Goal: Communication & Community: Answer question/provide support

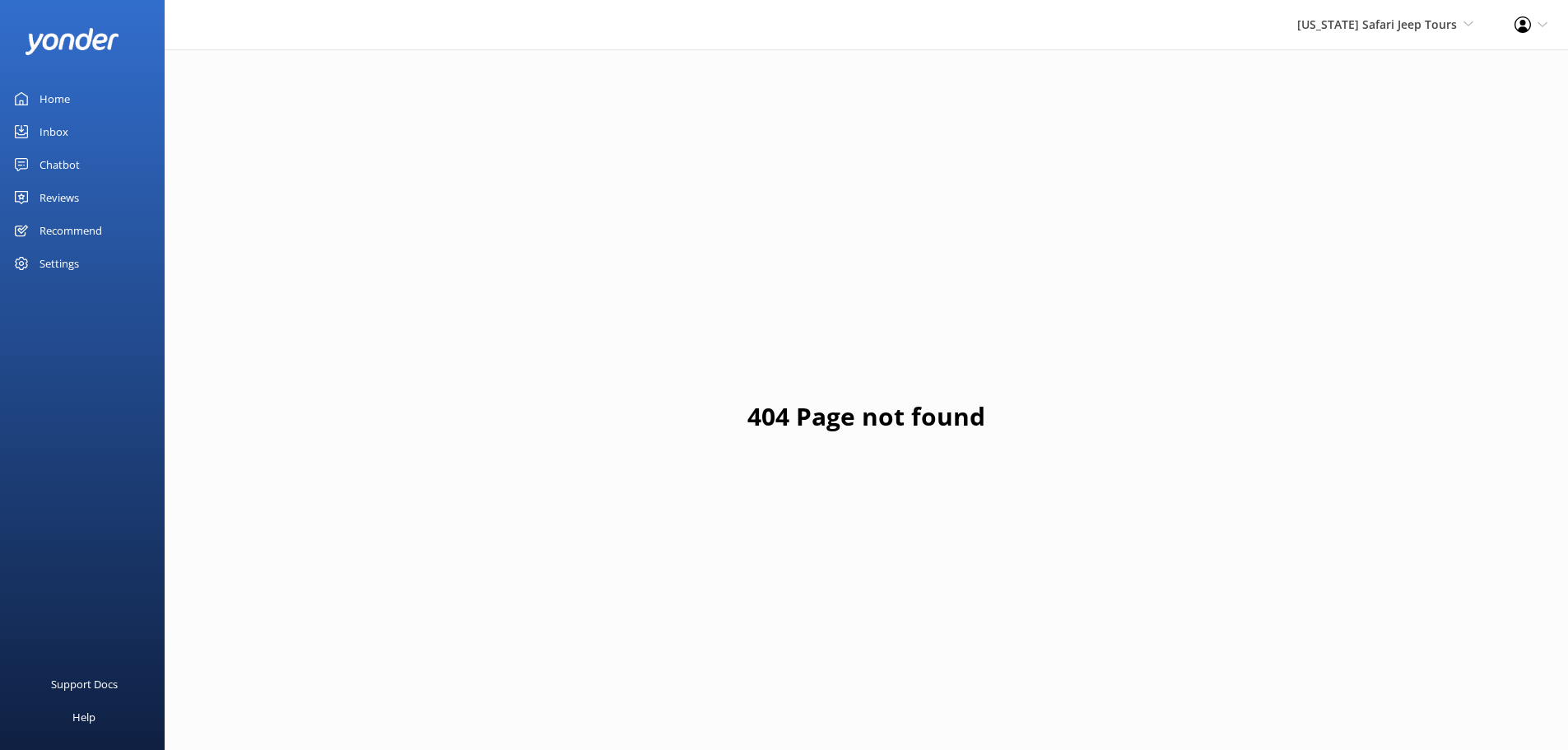
click at [63, 130] on div "Inbox" at bounding box center [54, 132] width 29 height 33
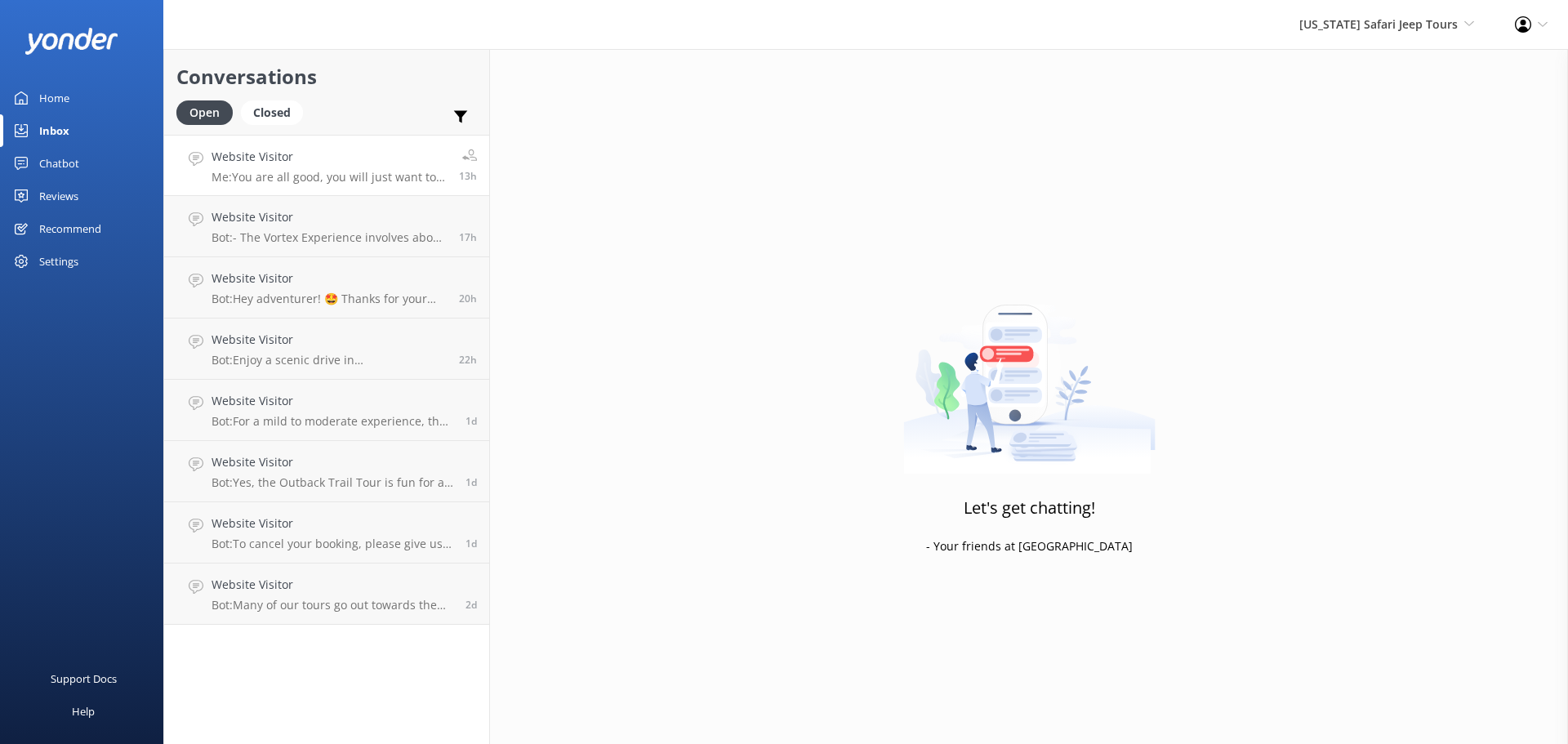
click at [396, 178] on p "Me: You are all good, you will just want to check in under the name that the re…" at bounding box center [329, 177] width 235 height 15
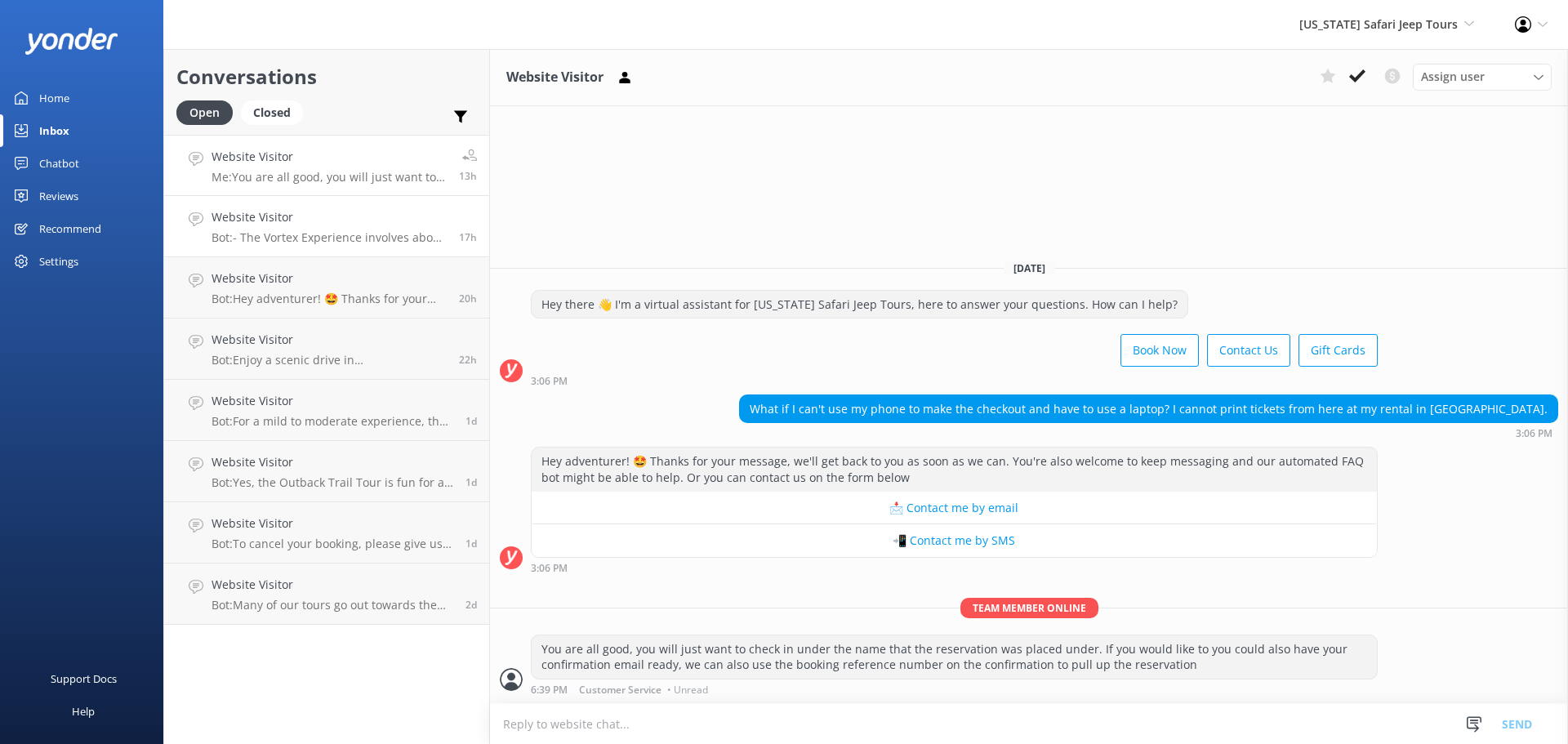
click at [352, 253] on link "Website Visitor Bot: - The Vortex Experience involves about 1 mile of walking, …" at bounding box center [327, 226] width 325 height 62
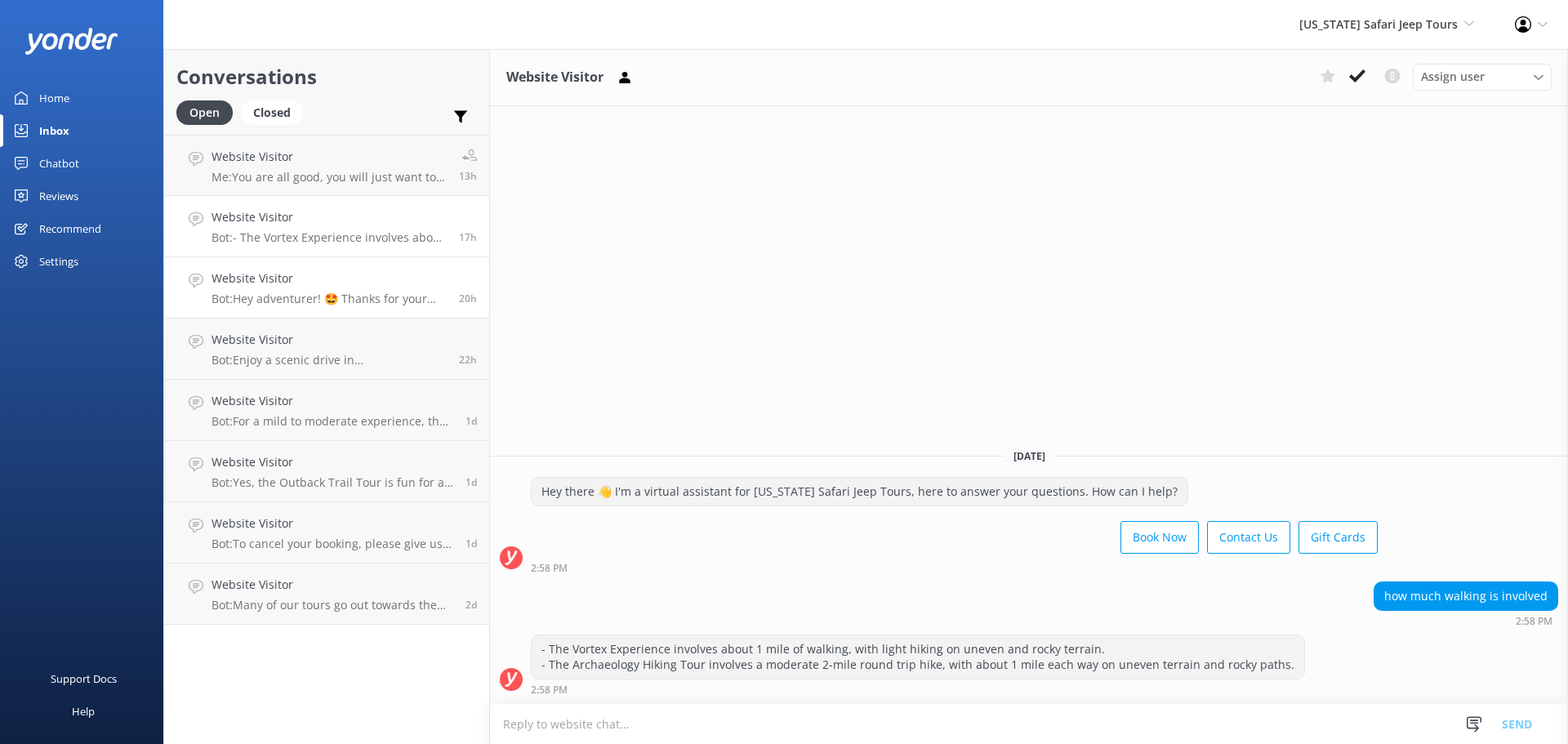
click at [351, 284] on h4 "Website Visitor" at bounding box center [329, 279] width 235 height 18
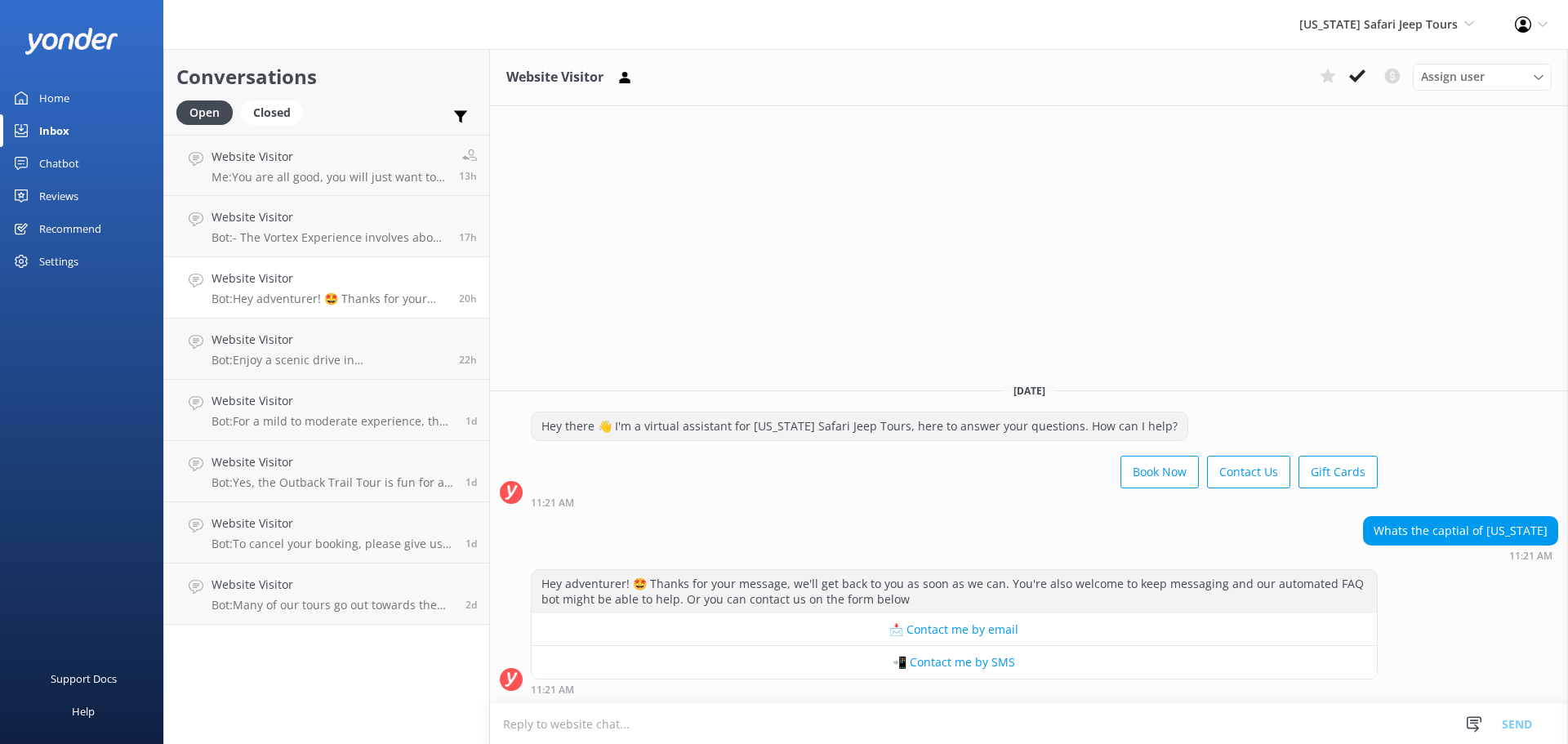
click at [56, 167] on div "Chatbot" at bounding box center [60, 164] width 40 height 33
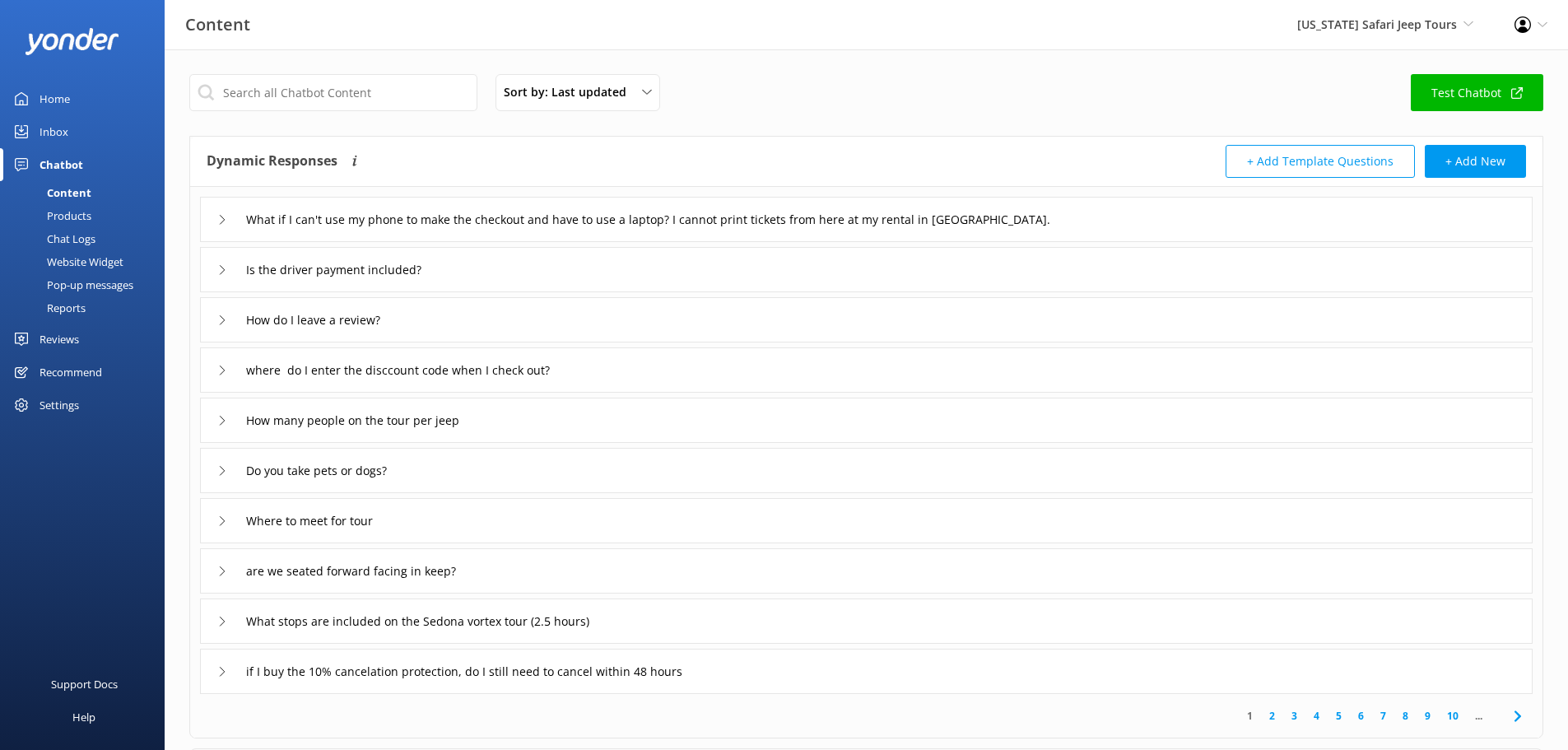
click at [69, 337] on div "Reviews" at bounding box center [59, 339] width 40 height 33
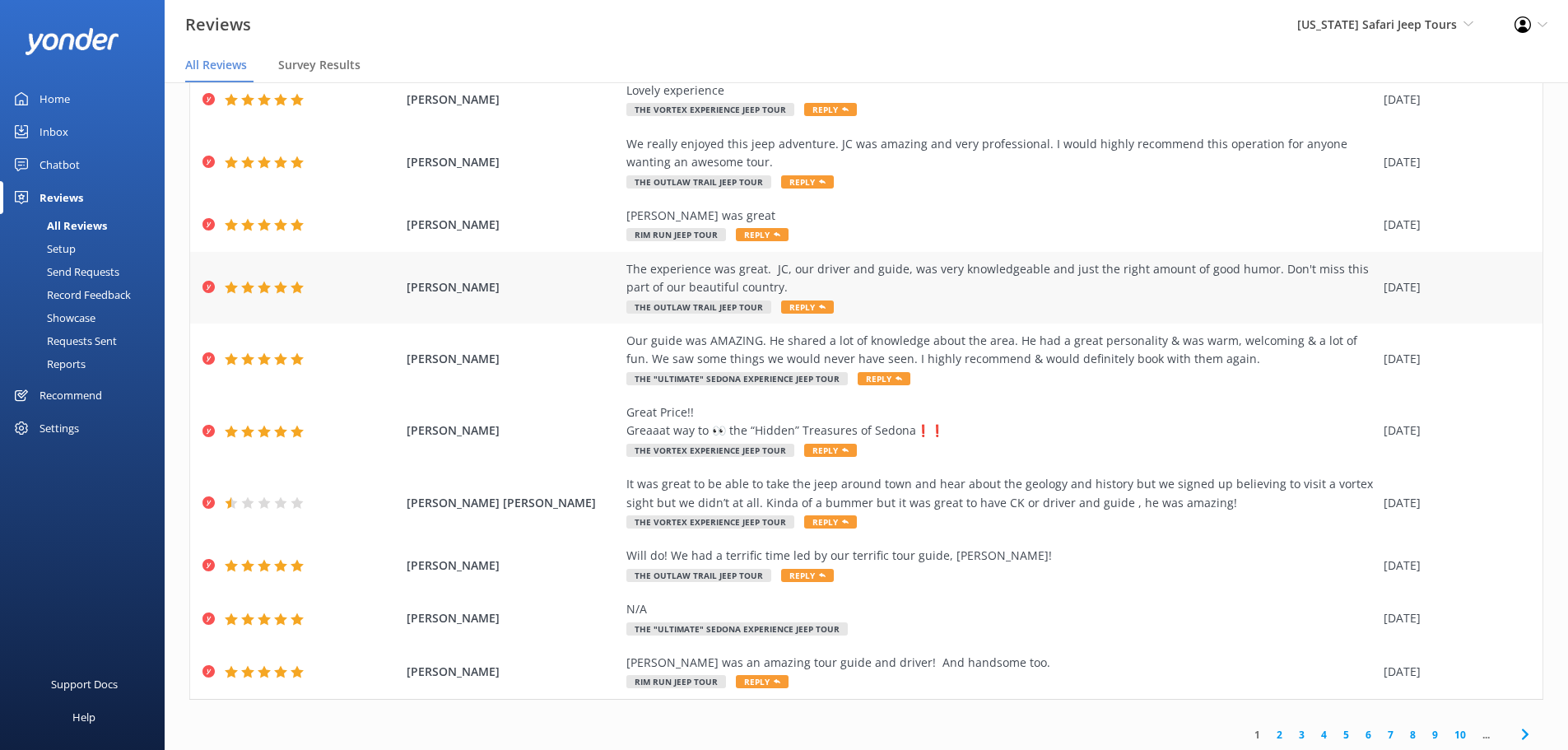
scroll to position [113, 0]
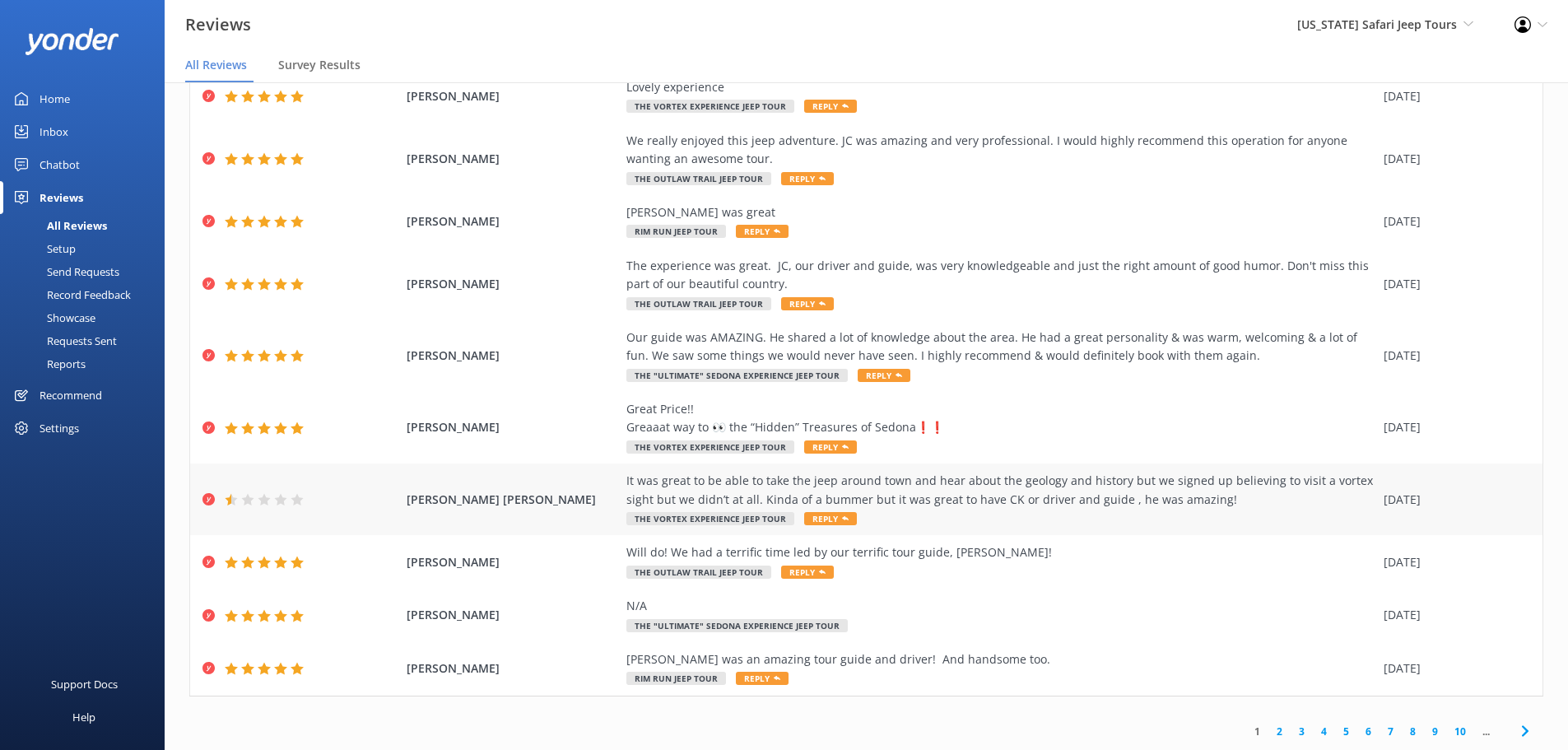
click at [462, 505] on span "[PERSON_NAME] [PERSON_NAME]" at bounding box center [512, 501] width 212 height 19
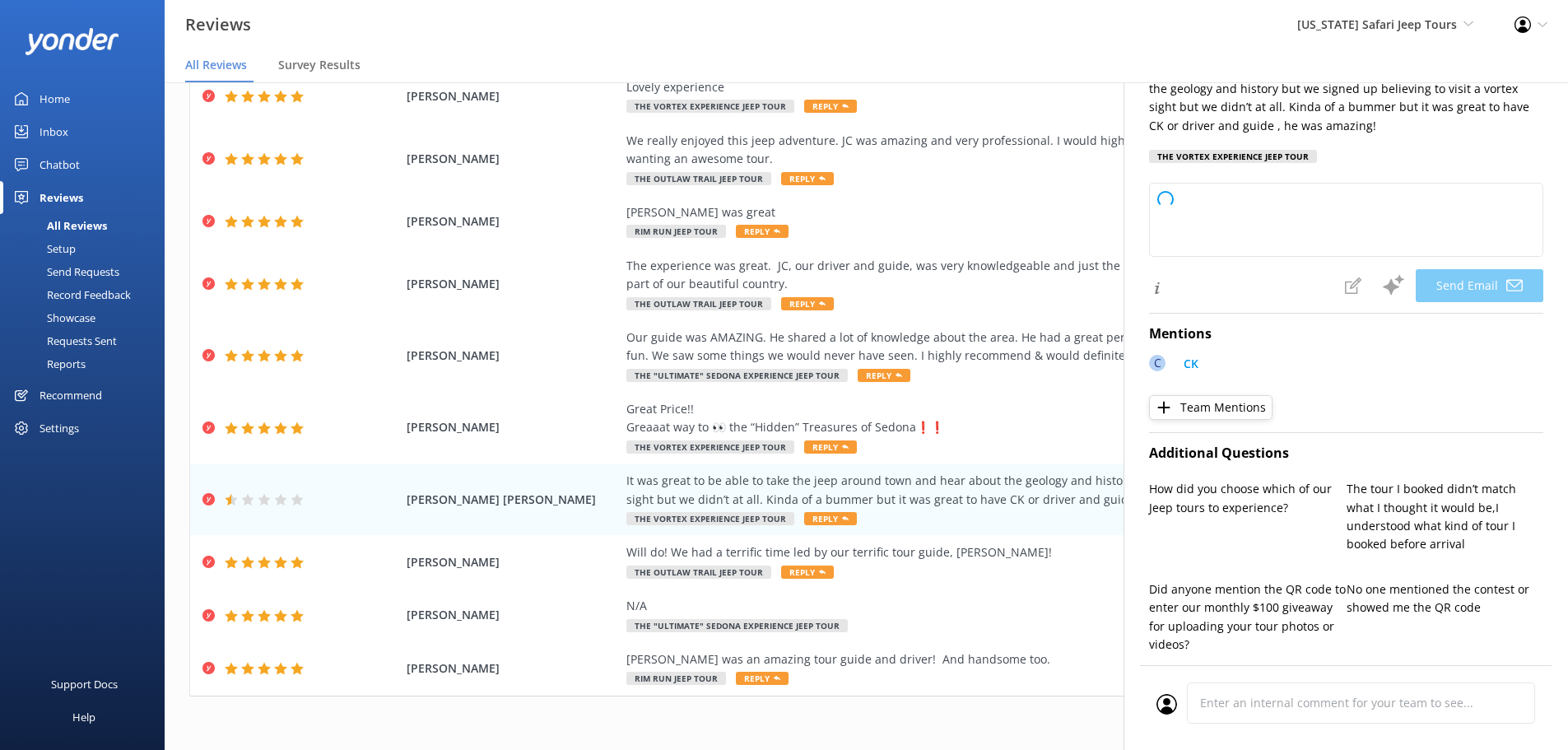
scroll to position [165, 0]
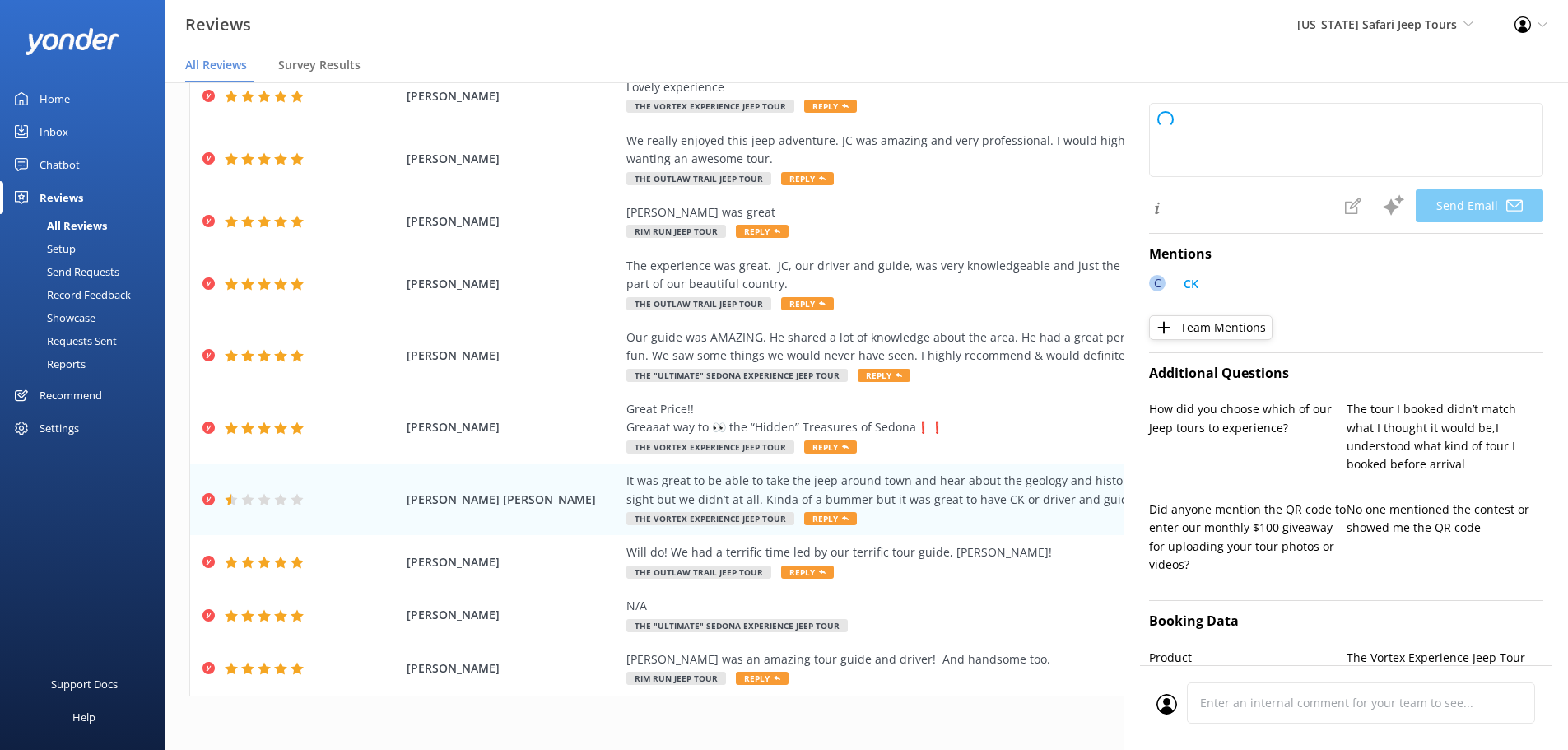
type textarea "Hey [PERSON_NAME], thanks for sharing your experience with us. We're glad you e…"
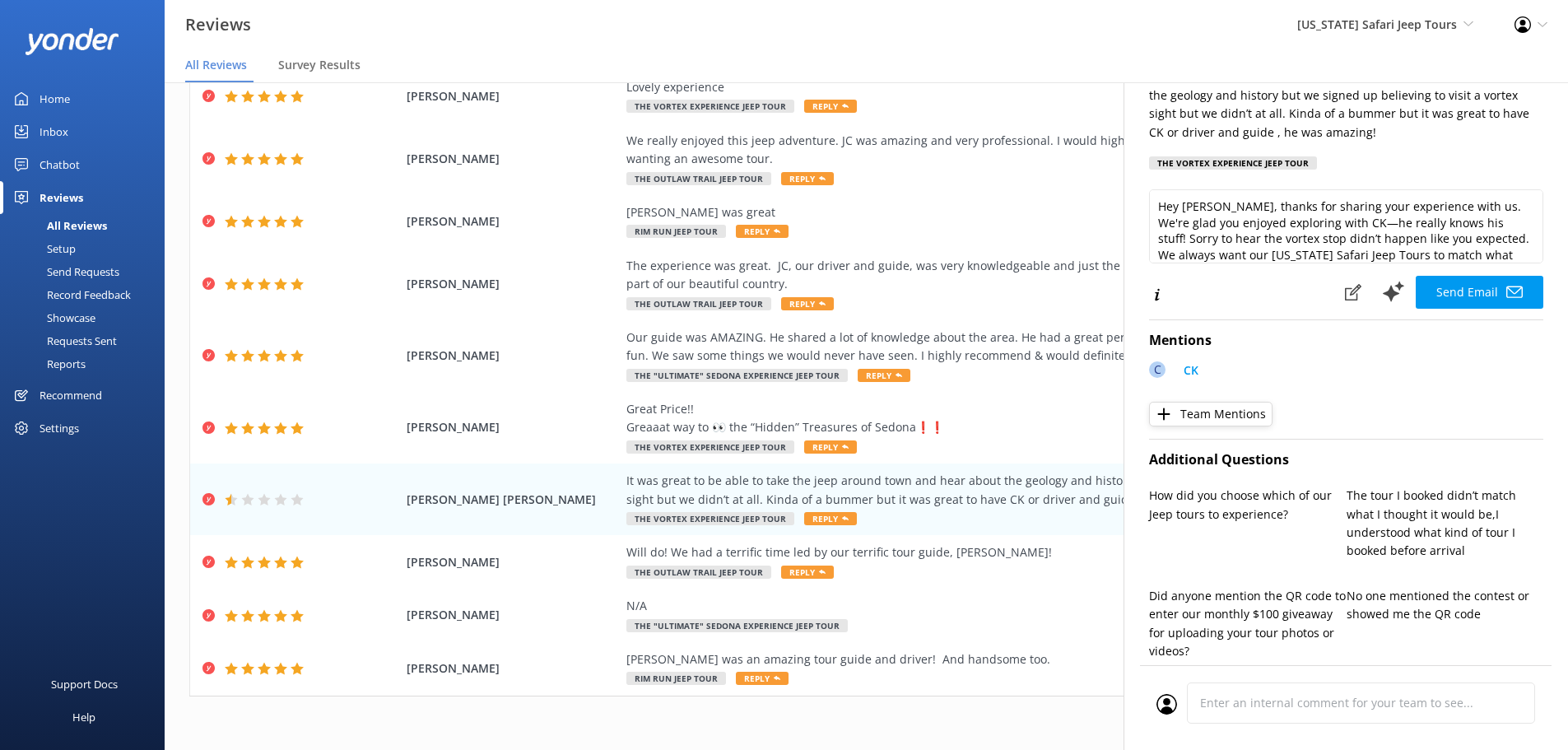
scroll to position [0, 0]
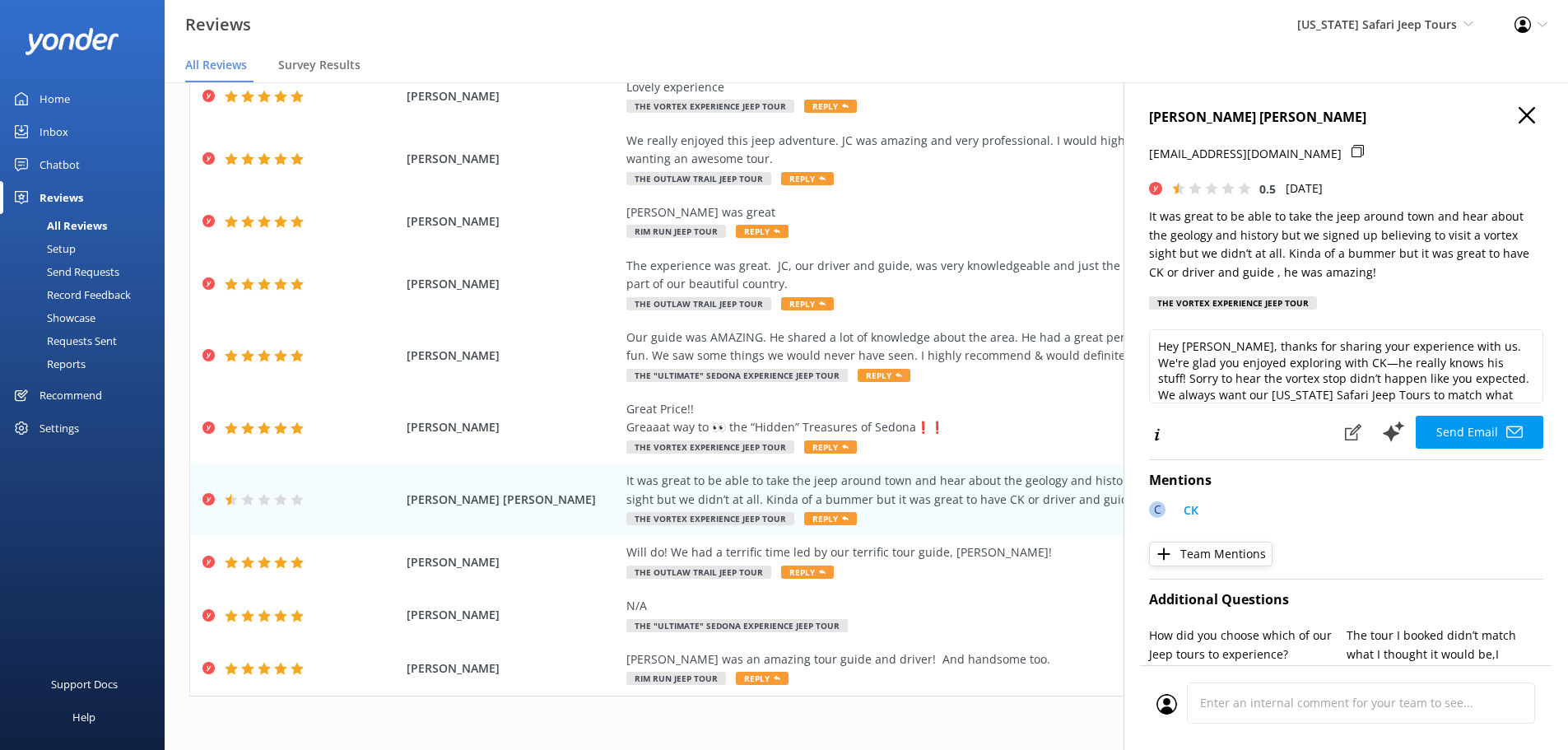
click at [1352, 153] on icon at bounding box center [1358, 150] width 12 height 12
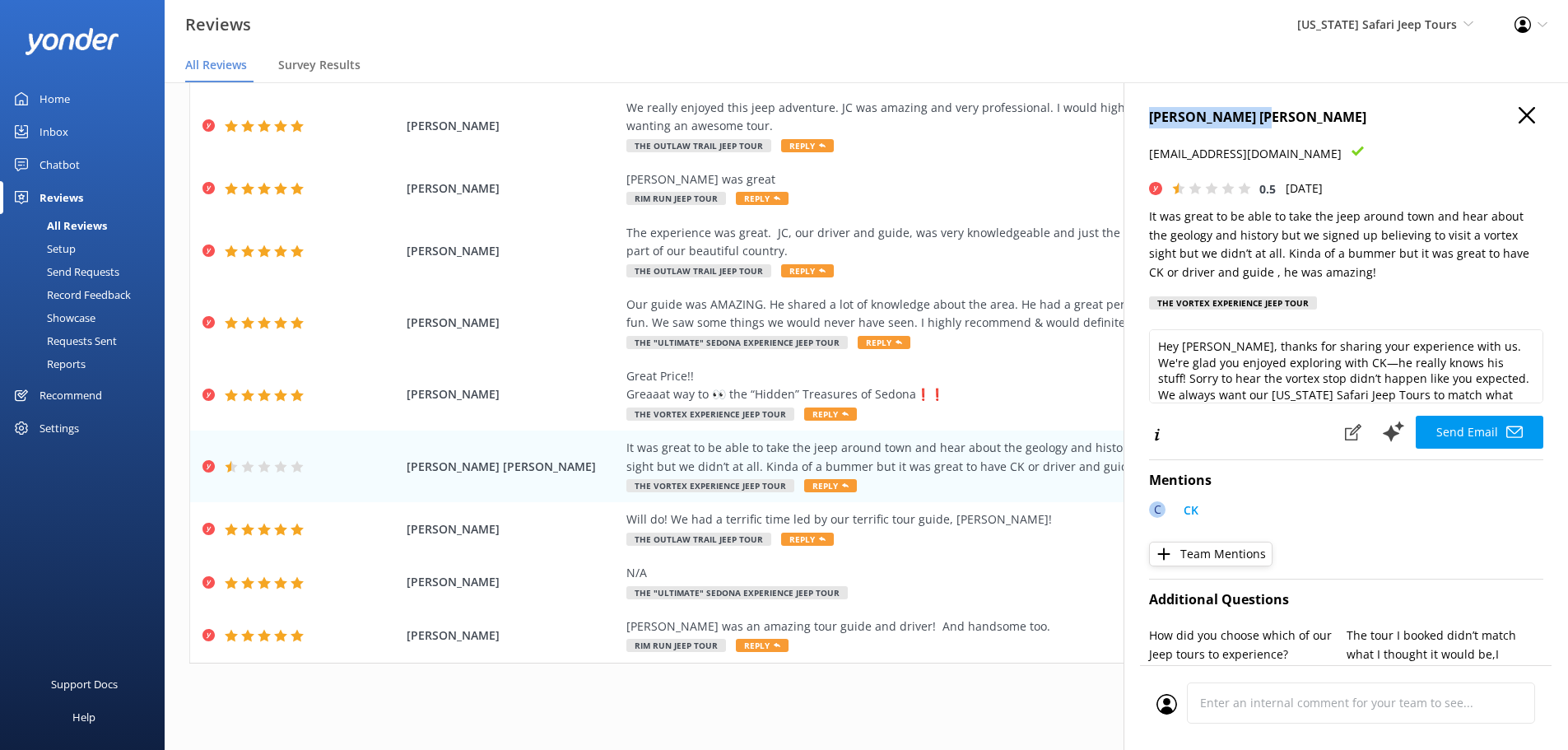
drag, startPoint x: 1274, startPoint y: 117, endPoint x: 1152, endPoint y: 112, distance: 122.1
click at [1152, 112] on h4 "[PERSON_NAME] [PERSON_NAME]" at bounding box center [1347, 117] width 395 height 21
copy h4 "[PERSON_NAME] [PERSON_NAME]"
click at [1519, 108] on icon "button" at bounding box center [1527, 115] width 17 height 17
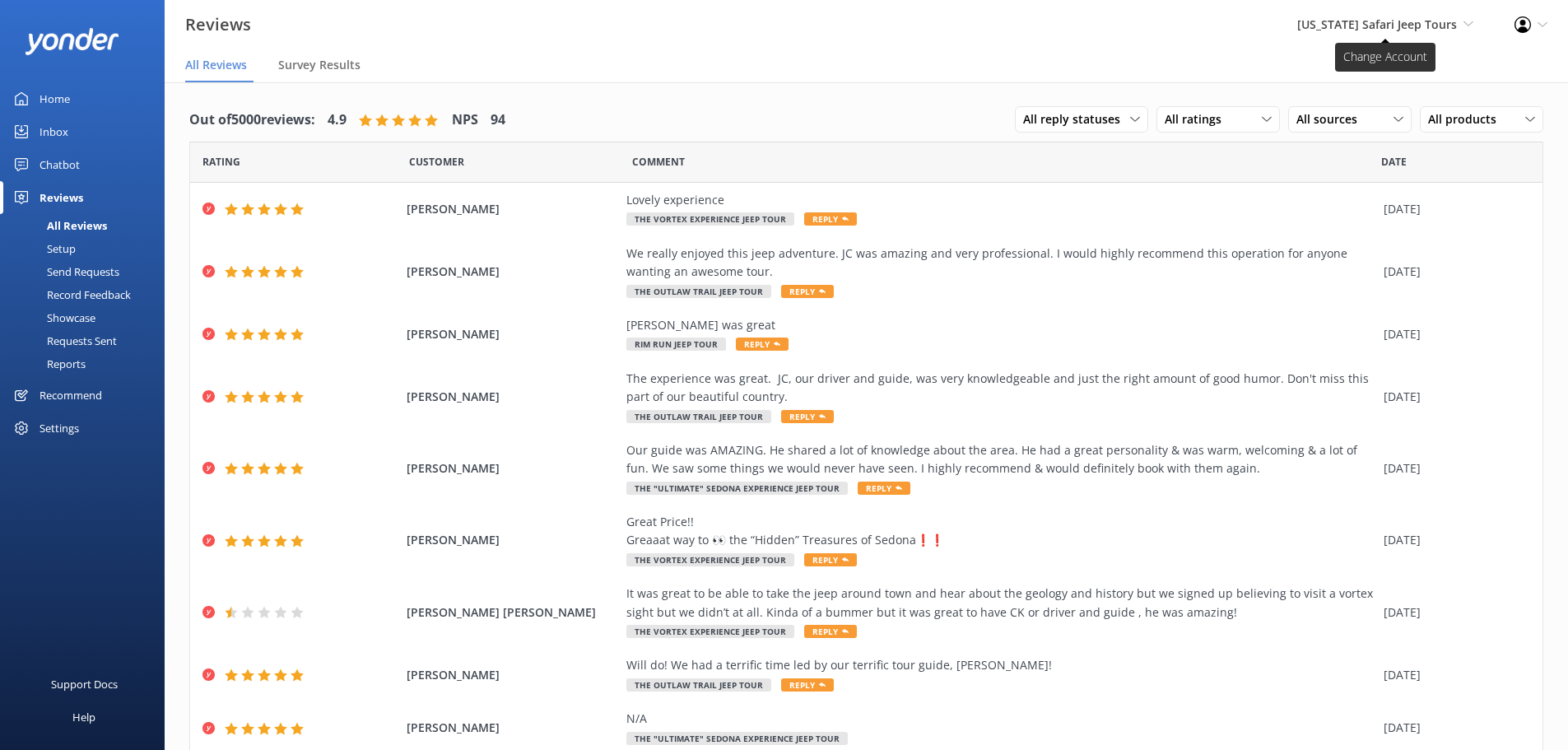
click at [1356, 32] on span "[US_STATE] Safari Jeep Tours Sedona Off-Road Center [US_STATE] Safari Jeep Tour…" at bounding box center [1385, 25] width 176 height 19
click at [1376, 85] on link "[GEOGRAPHIC_DATA]" at bounding box center [1413, 70] width 165 height 40
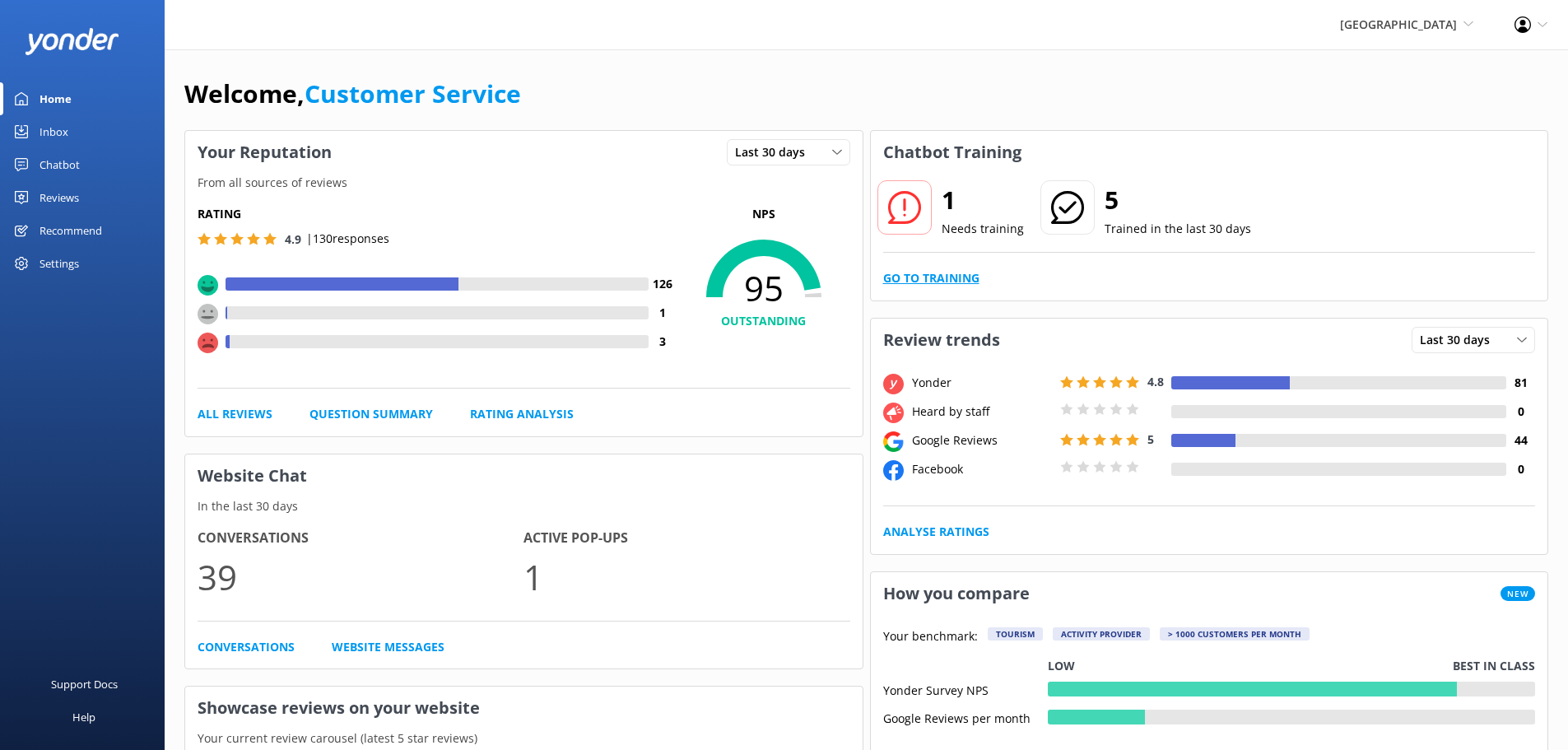
click at [965, 283] on link "Go to Training" at bounding box center [931, 279] width 96 height 19
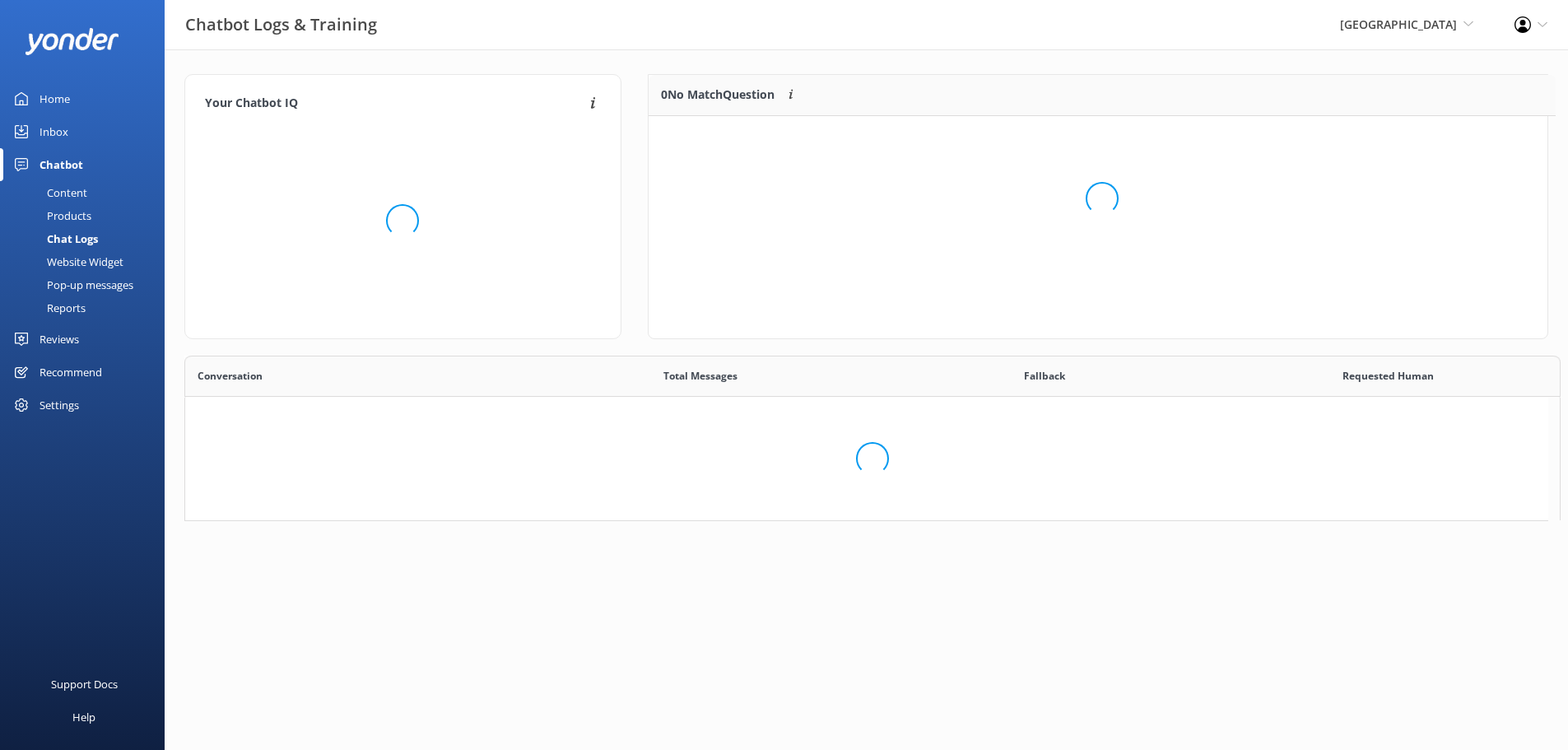
scroll to position [70, 887]
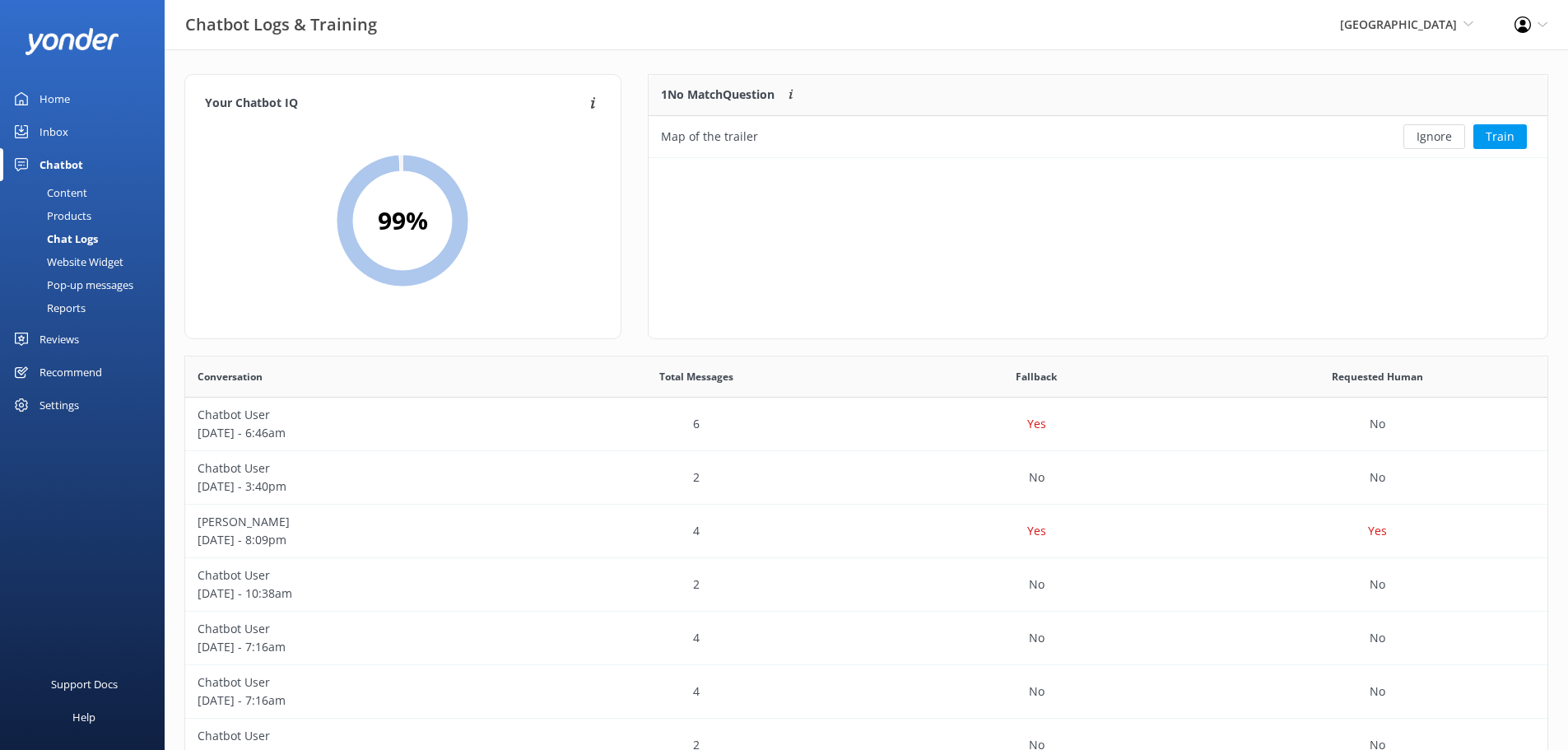
click at [57, 107] on div "Home" at bounding box center [55, 99] width 31 height 33
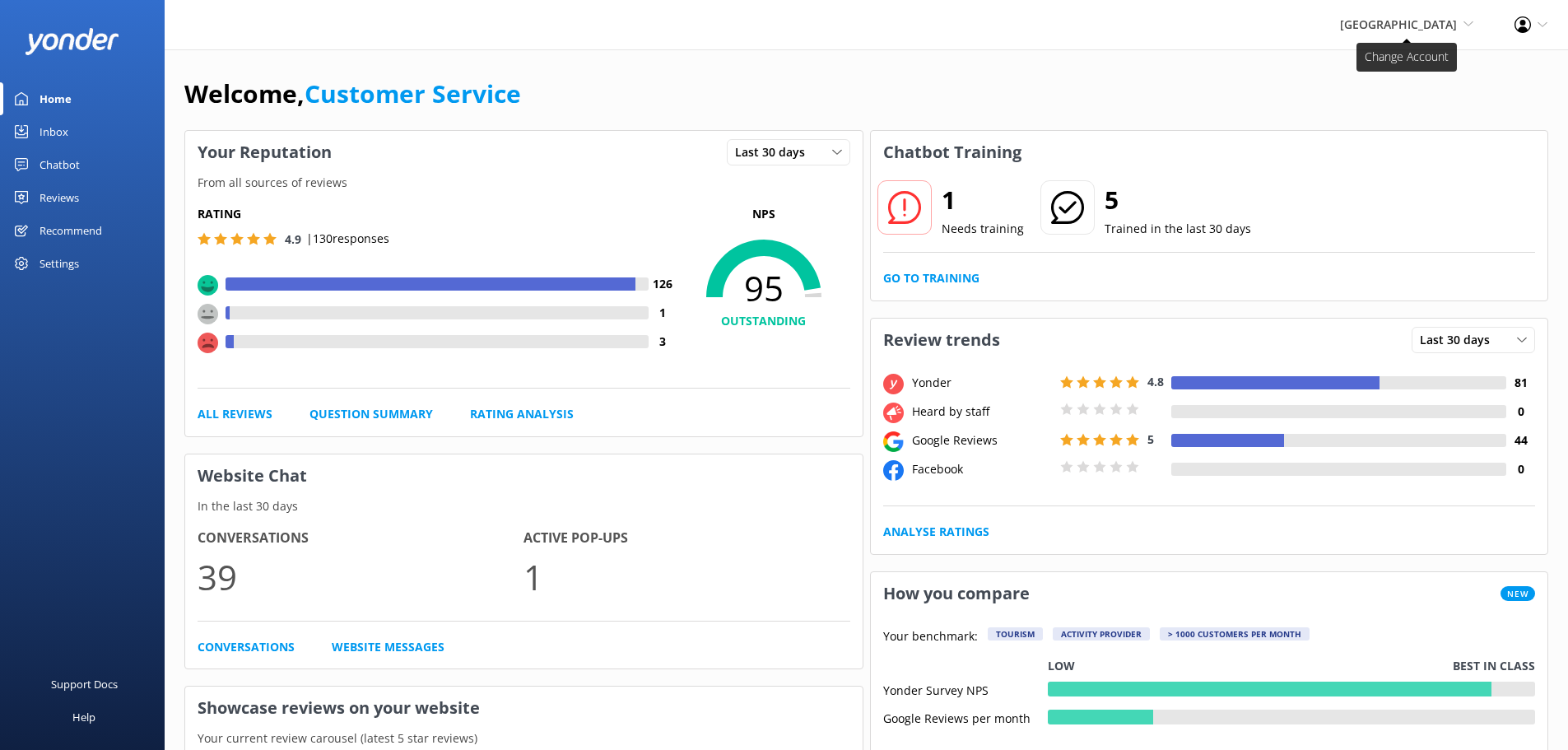
click at [1369, 22] on span "[GEOGRAPHIC_DATA]" at bounding box center [1398, 24] width 117 height 16
click at [1427, 115] on link "[US_STATE] Safari Jeep Tours" at bounding box center [1413, 110] width 165 height 40
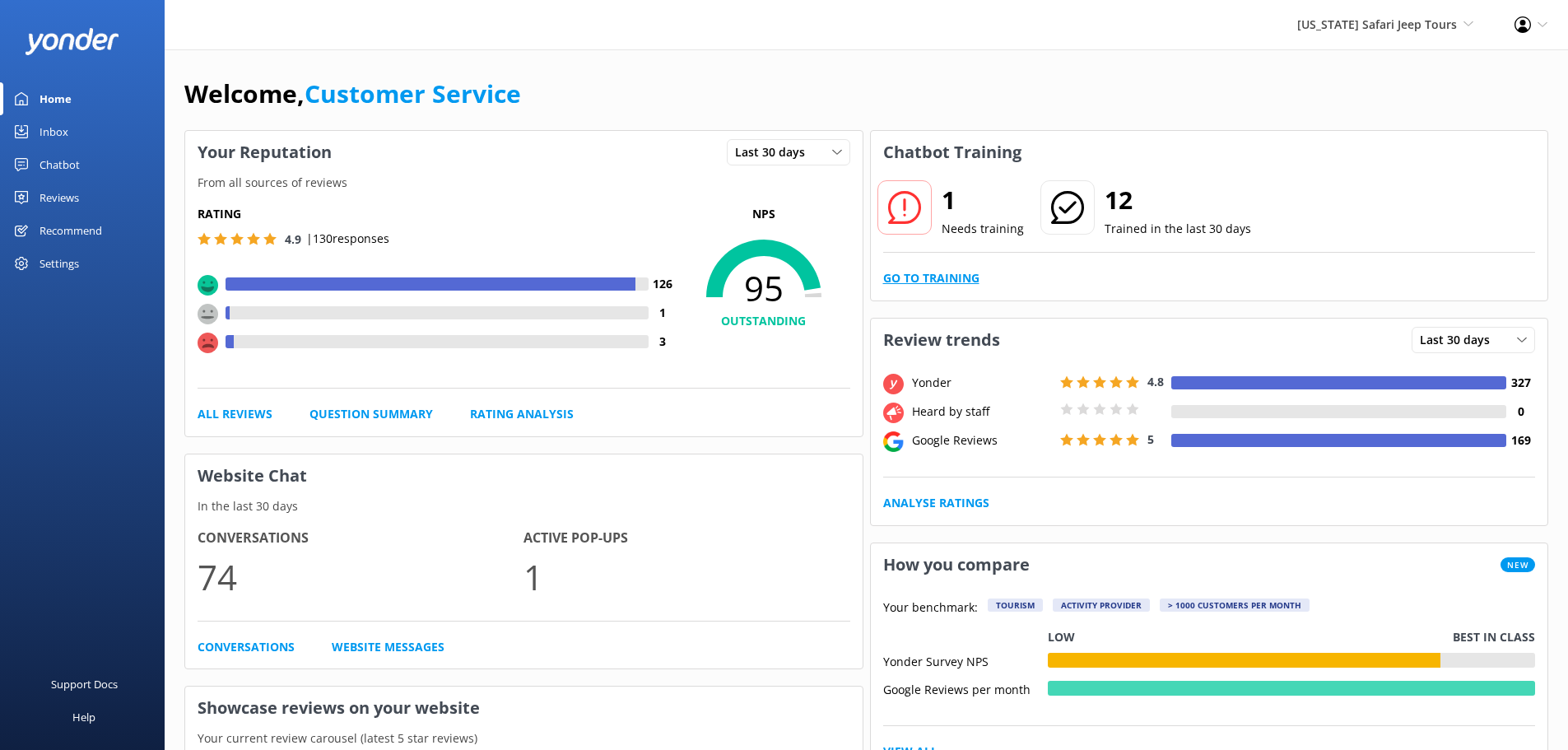
click at [898, 285] on link "Go to Training" at bounding box center [931, 279] width 96 height 19
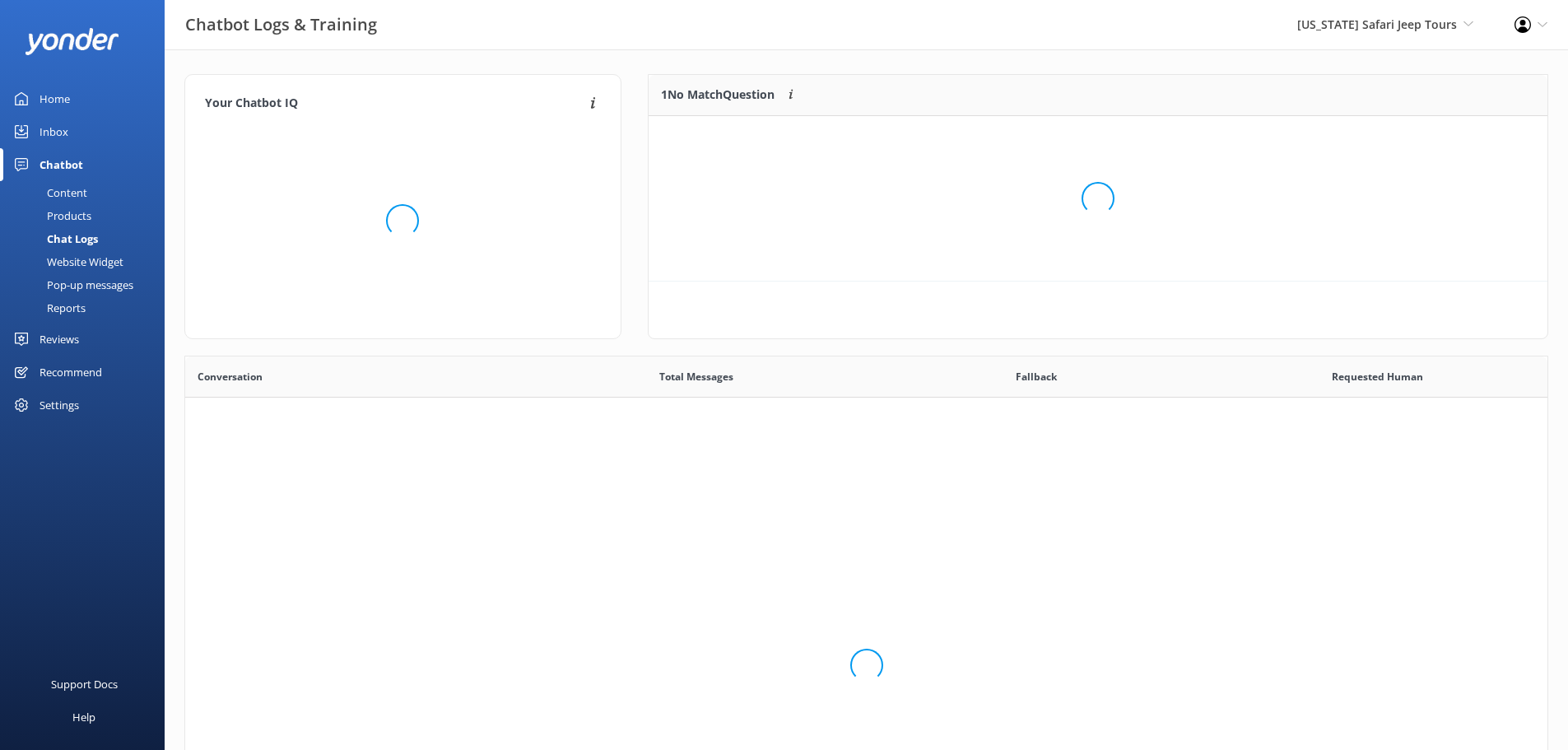
scroll to position [194, 887]
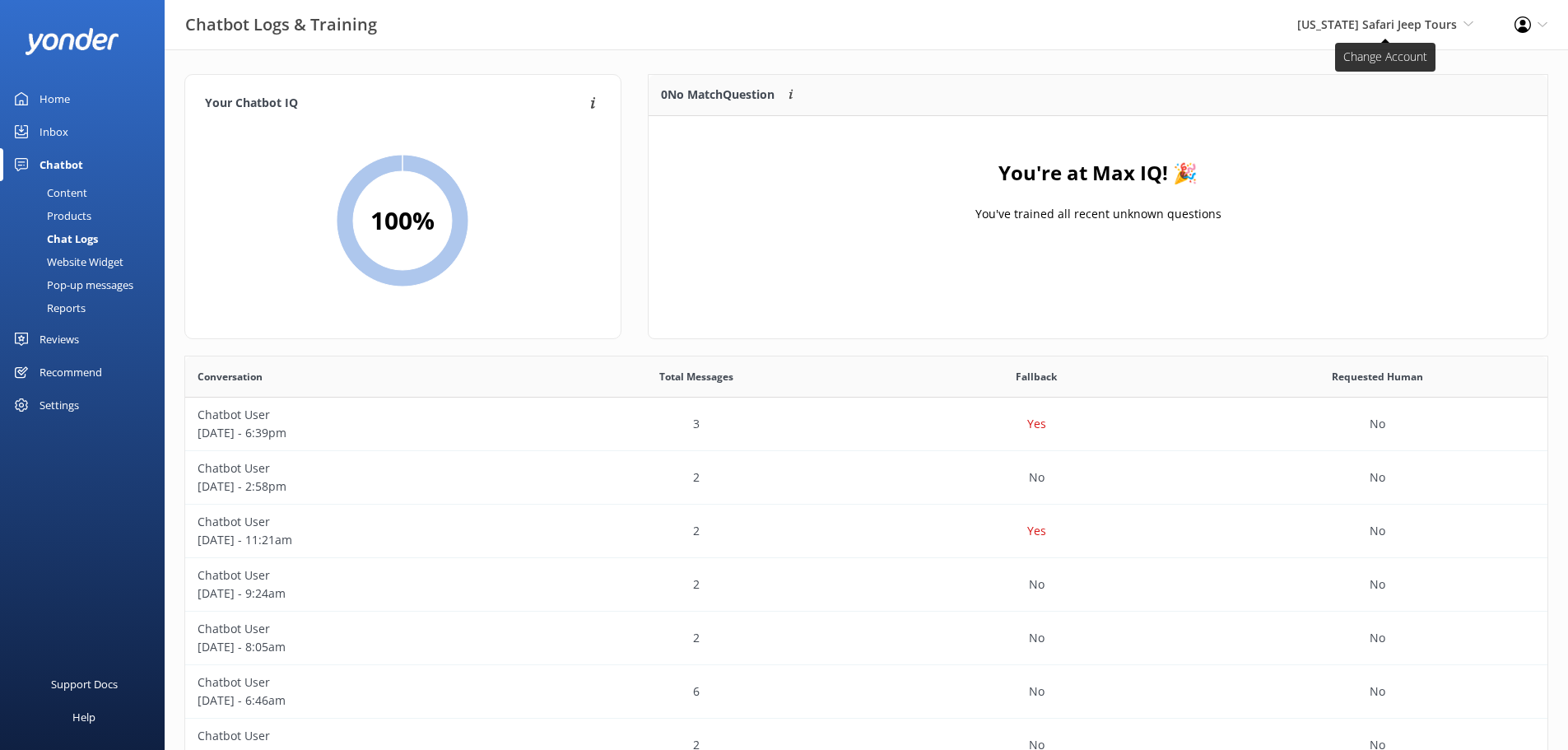
click at [1397, 21] on span "[US_STATE] Safari Jeep Tours" at bounding box center [1377, 24] width 159 height 16
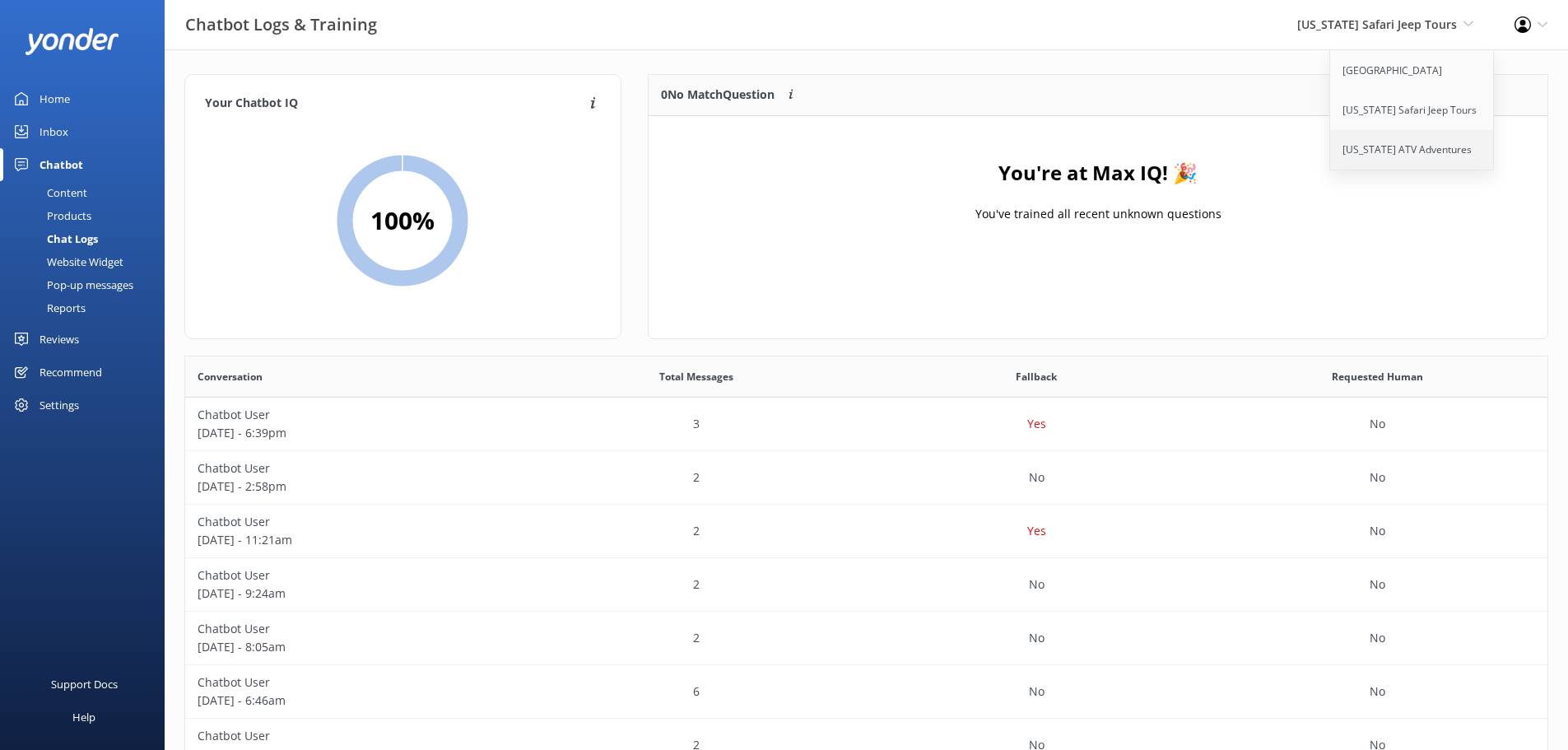
click at [1352, 155] on link "[US_STATE] ATV Adventures" at bounding box center [1413, 149] width 165 height 40
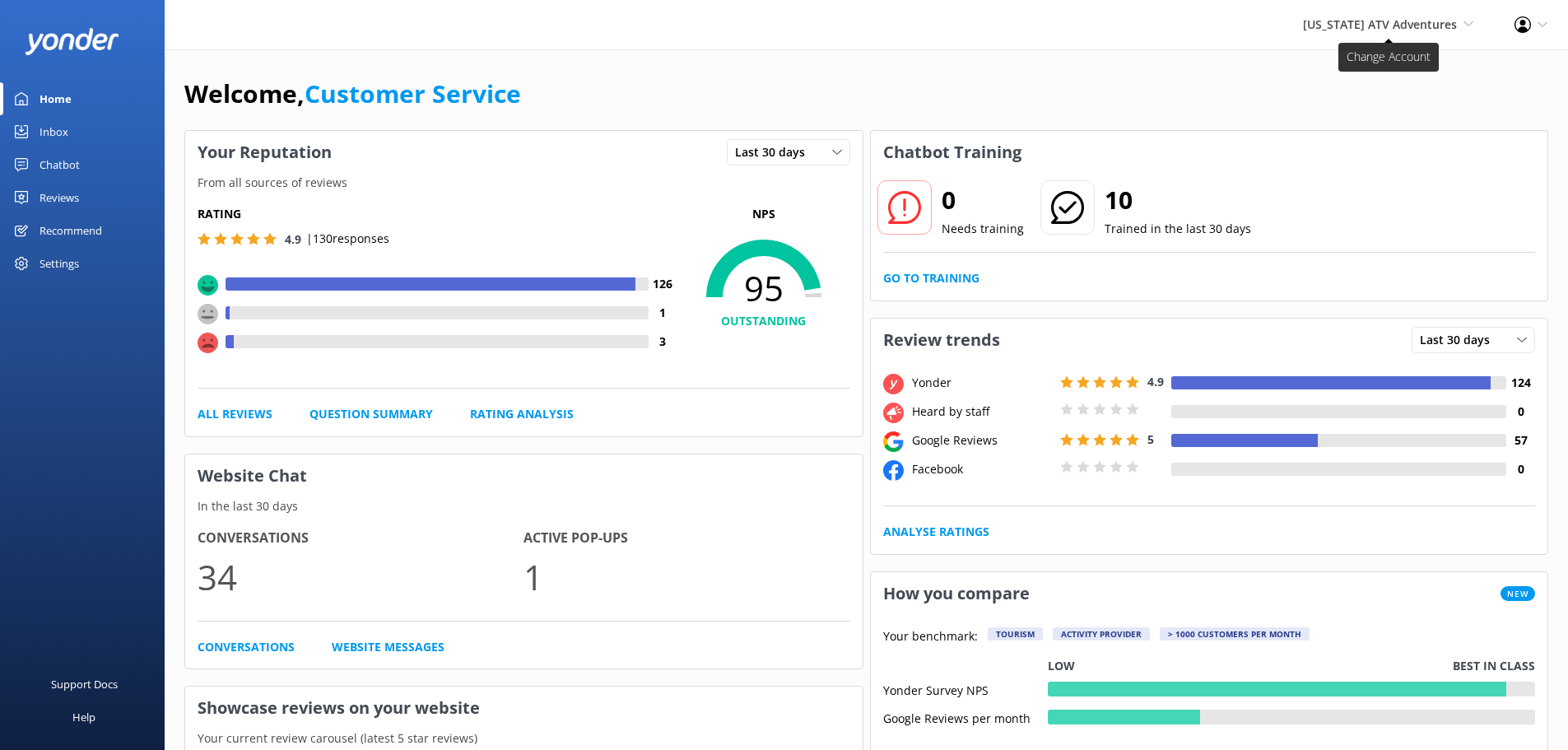
click at [1376, 32] on span "[US_STATE] ATV Adventures Sedona Off-Road Center [US_STATE] Safari Jeep Tours […" at bounding box center [1388, 25] width 171 height 19
click at [1415, 107] on link "[US_STATE] Safari Jeep Tours" at bounding box center [1413, 110] width 165 height 40
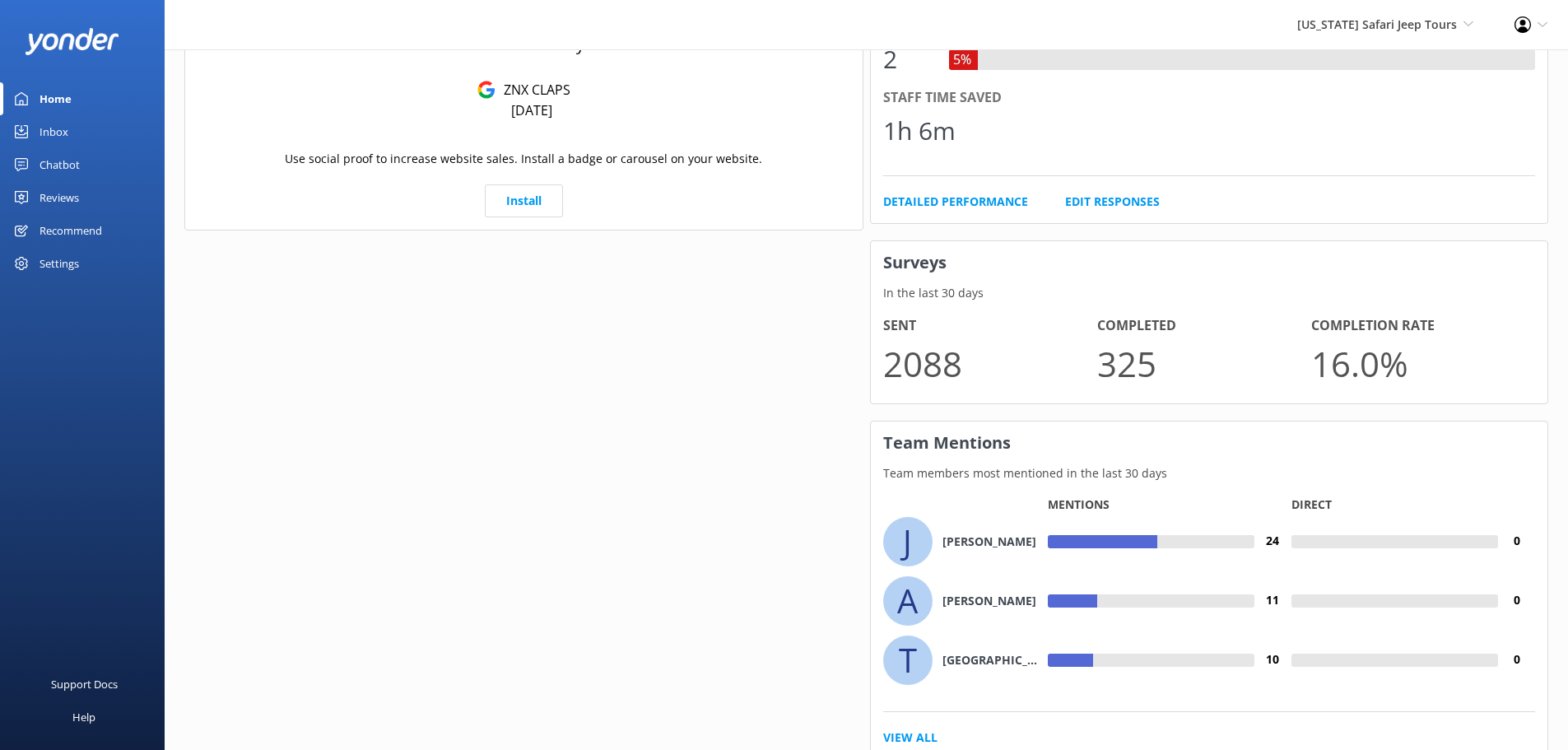
scroll to position [980, 0]
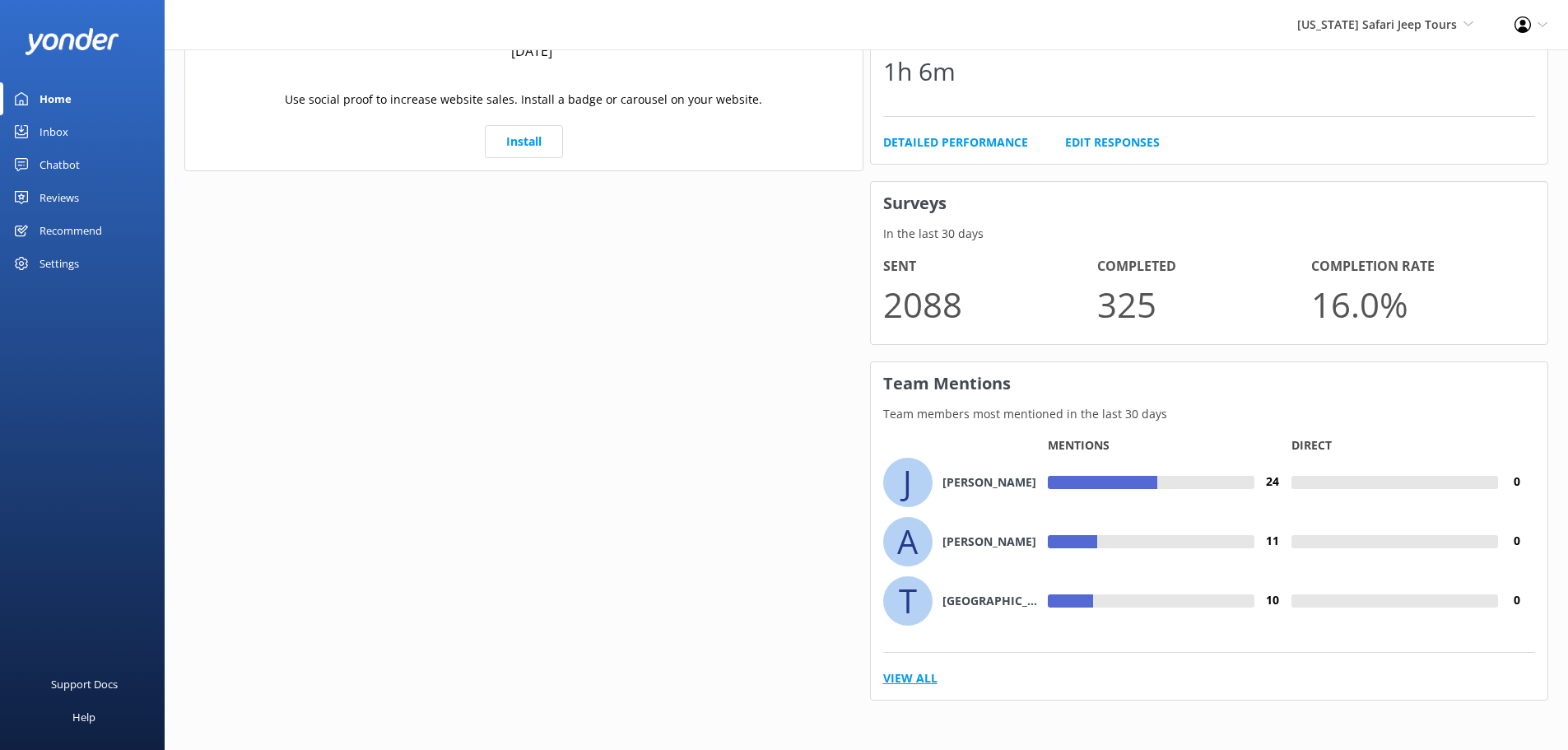
click at [934, 680] on link "View All" at bounding box center [910, 679] width 55 height 19
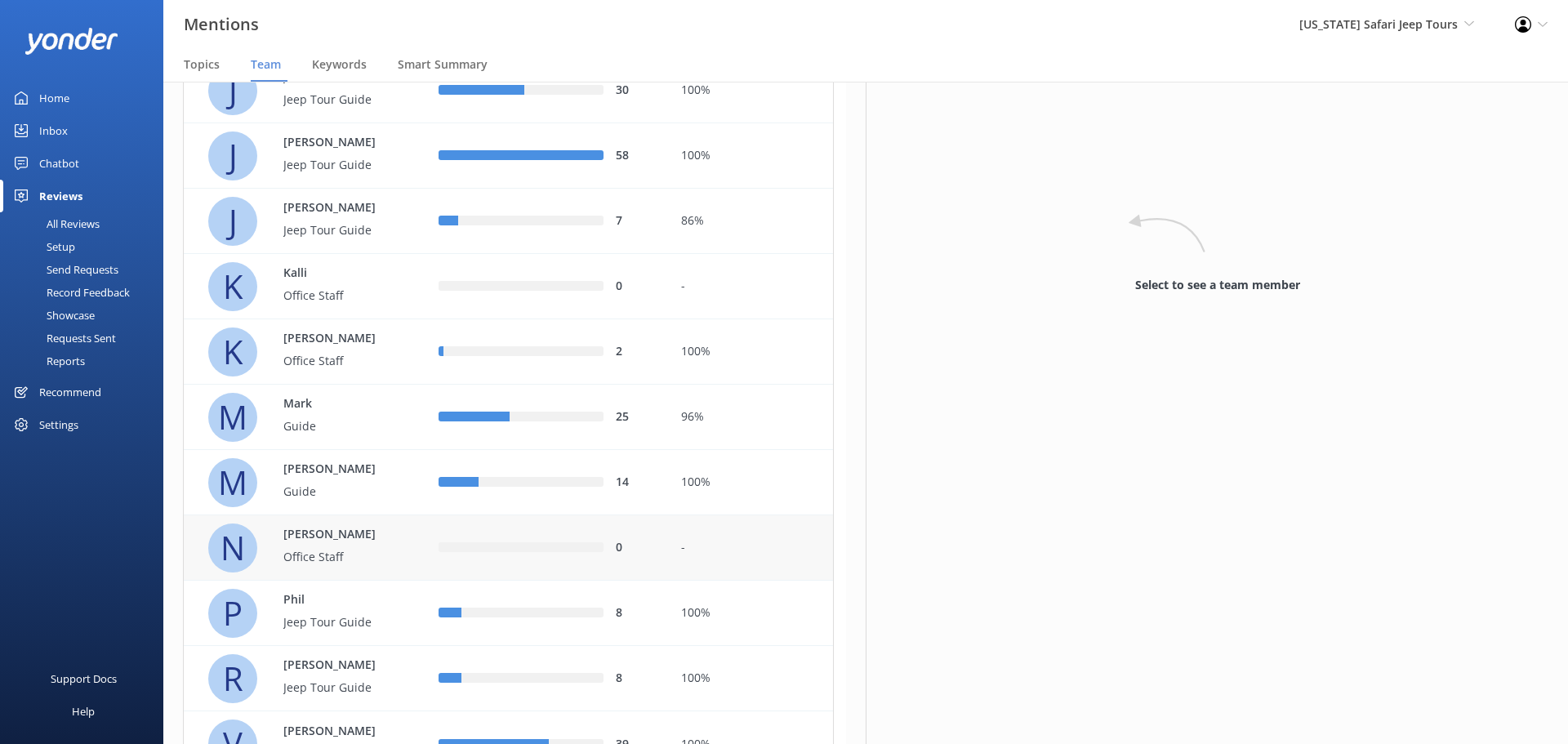
scroll to position [806, 0]
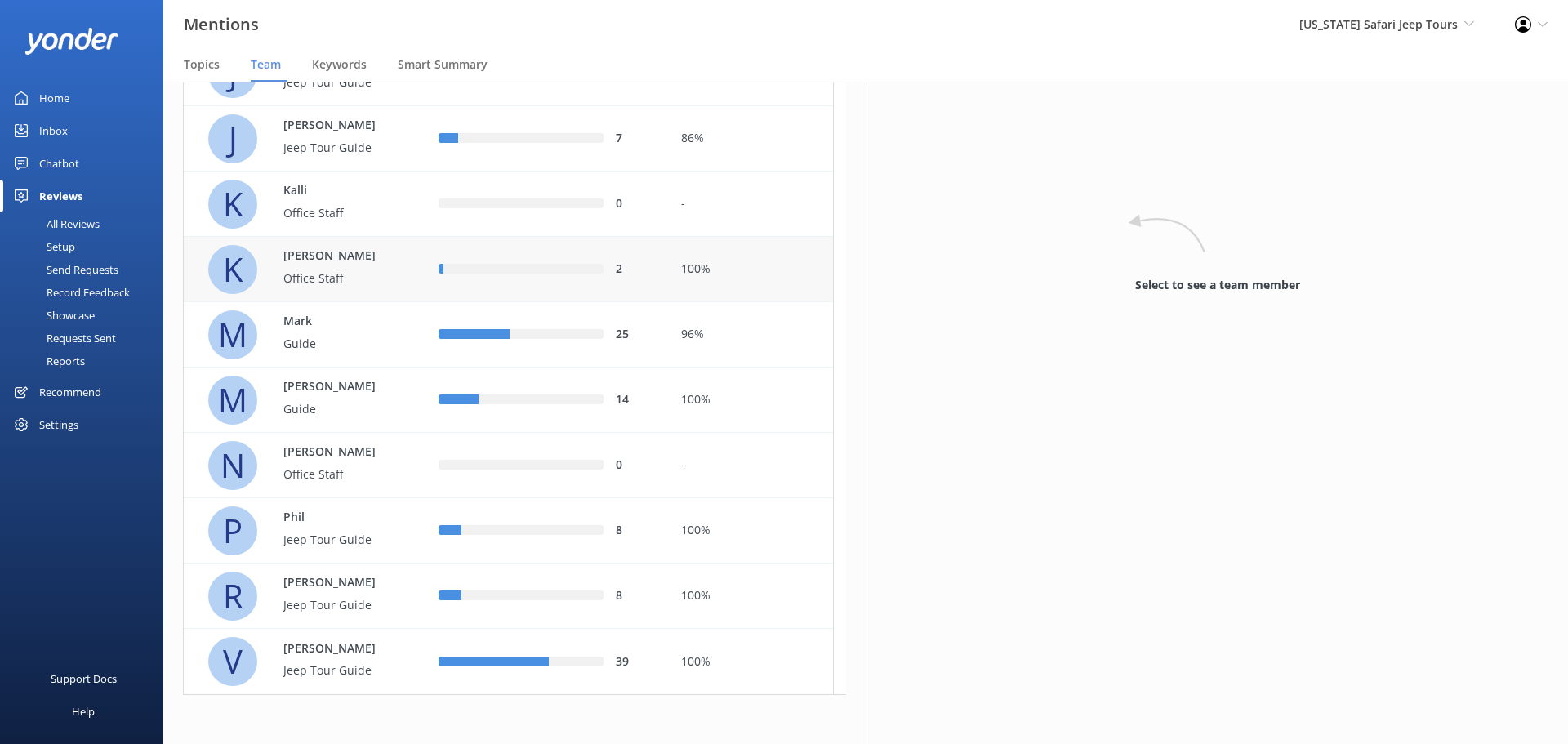
click at [436, 281] on div "2" at bounding box center [548, 269] width 243 height 65
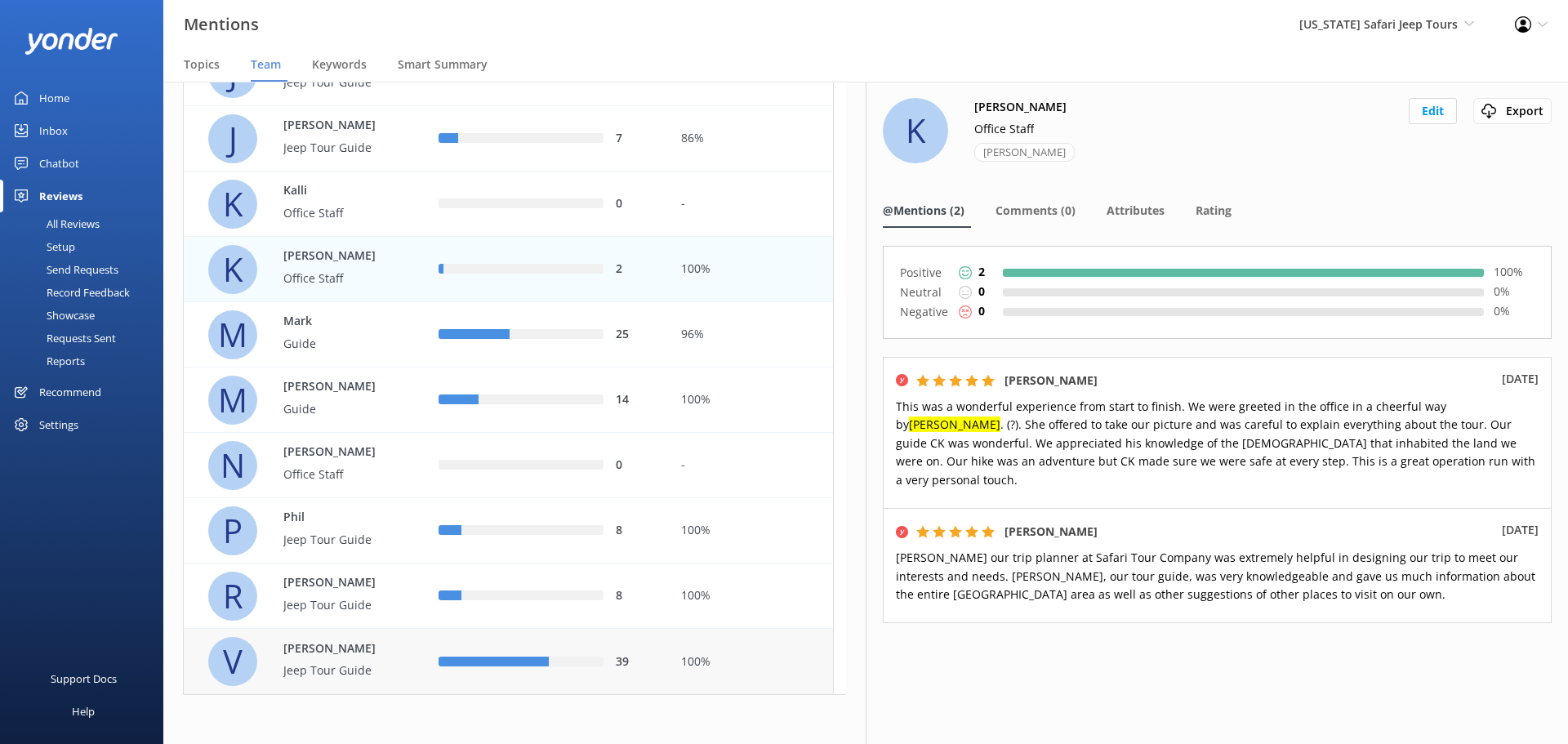
click at [535, 657] on div "row" at bounding box center [494, 661] width 110 height 10
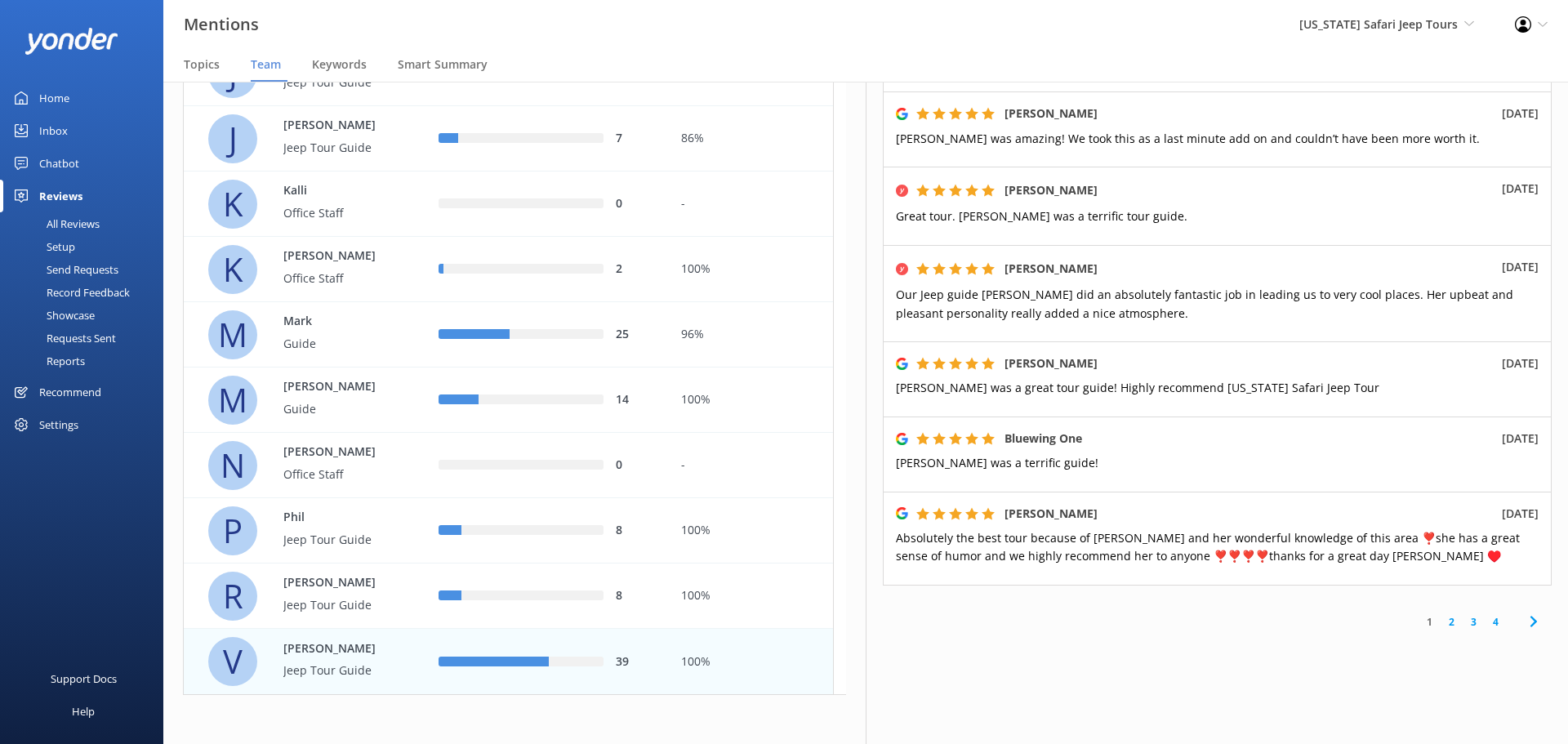
scroll to position [630, 0]
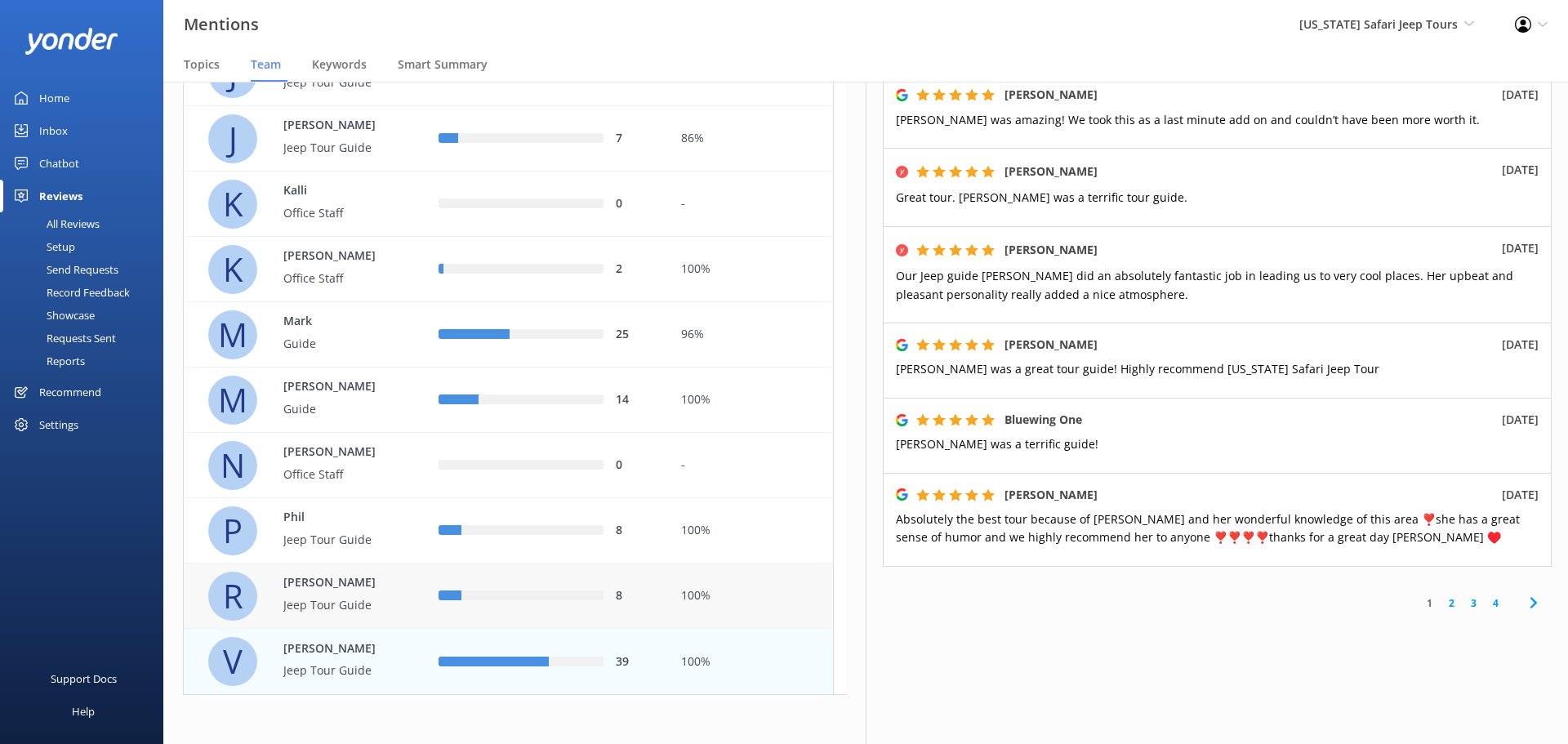
click at [430, 606] on div "8" at bounding box center [548, 596] width 243 height 65
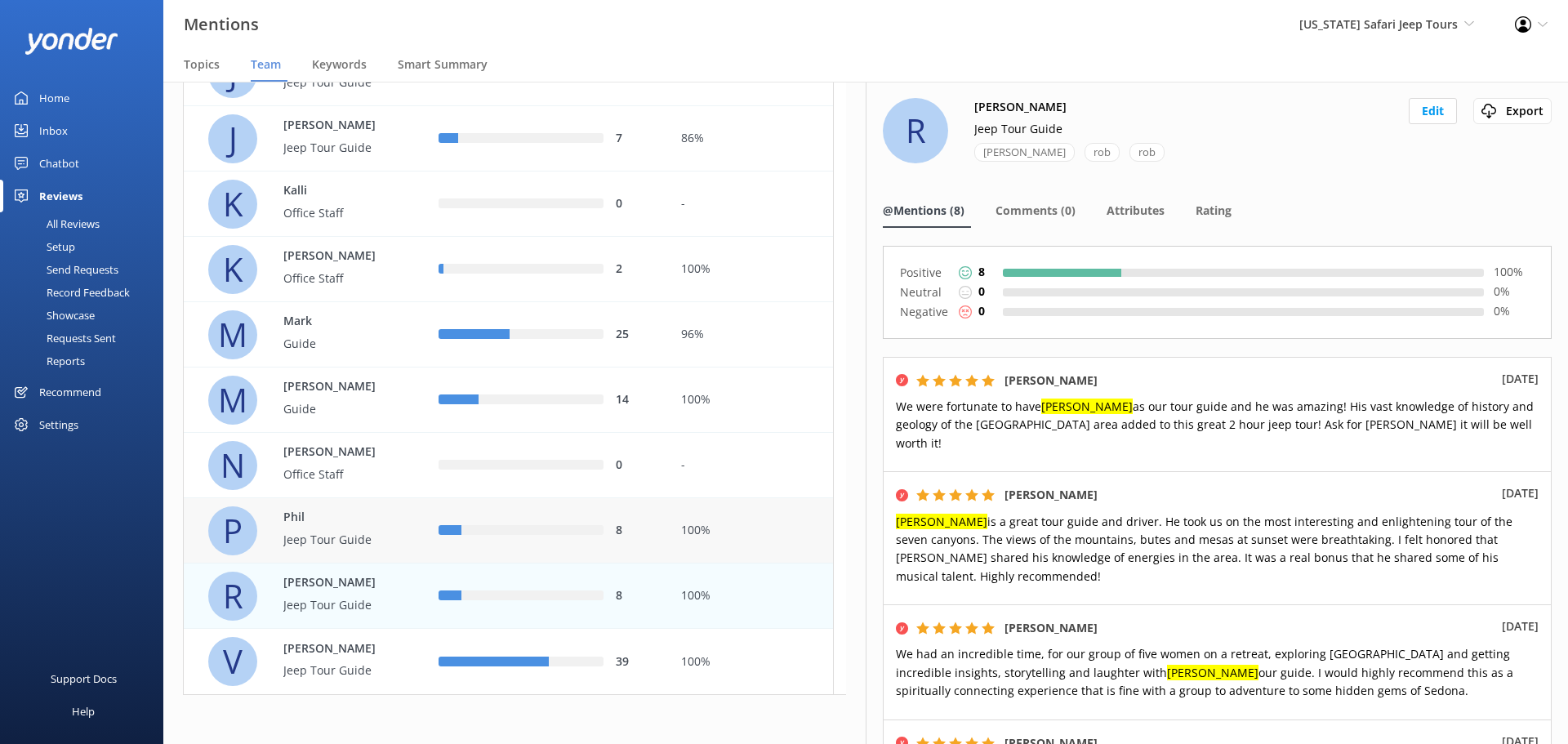
click at [443, 519] on div "8" at bounding box center [548, 531] width 243 height 65
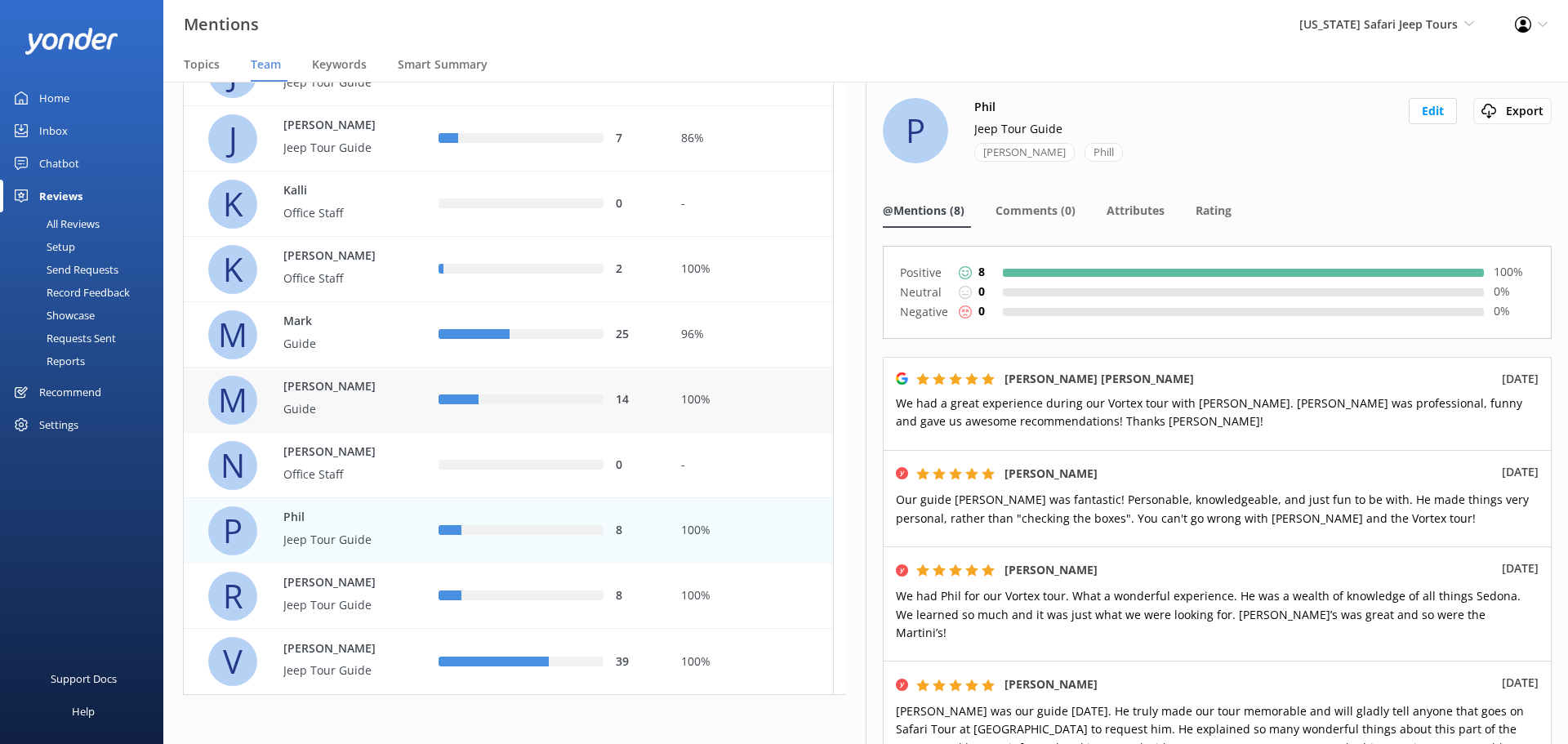
click at [421, 395] on div "M Michael Guide" at bounding box center [305, 400] width 243 height 65
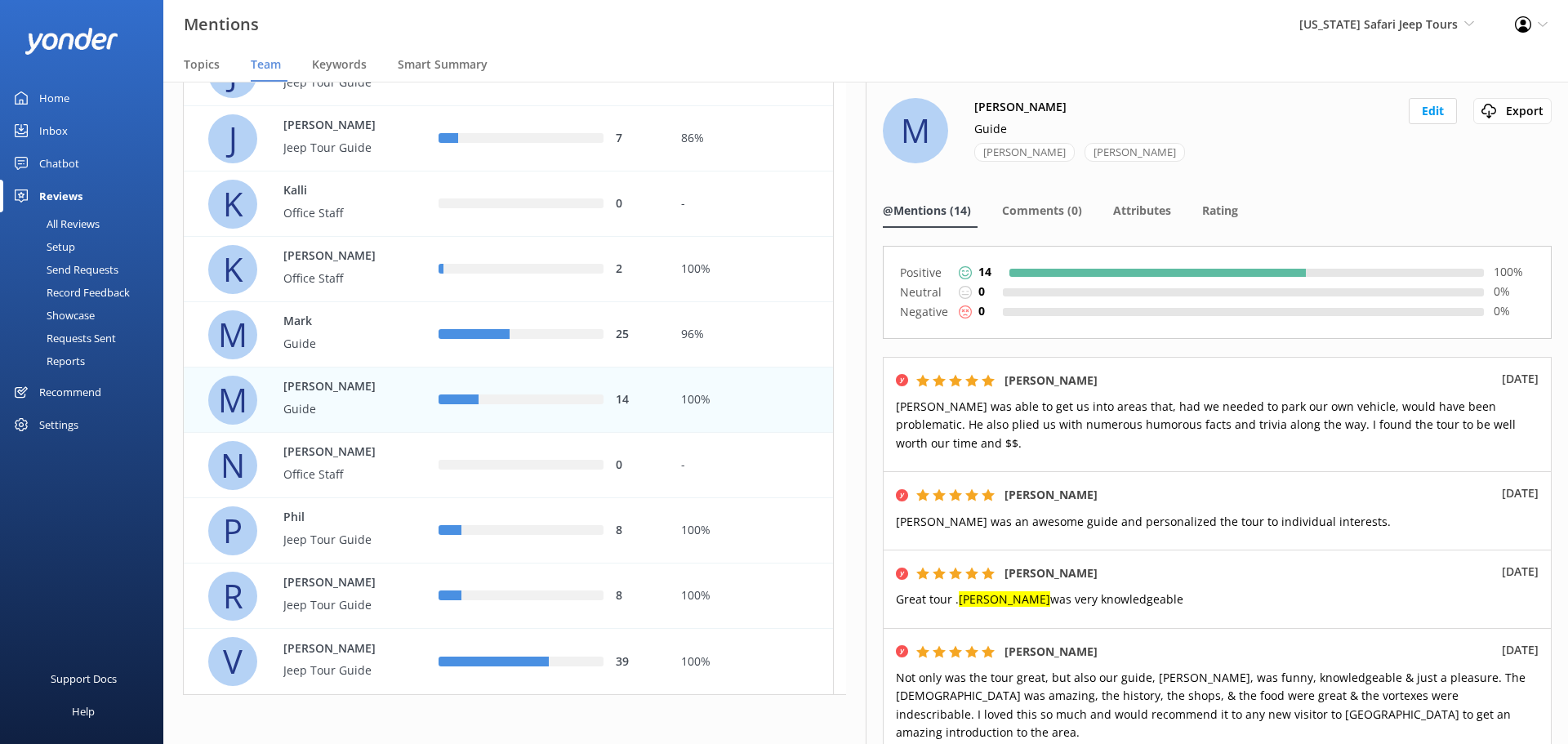
scroll to position [724, 0]
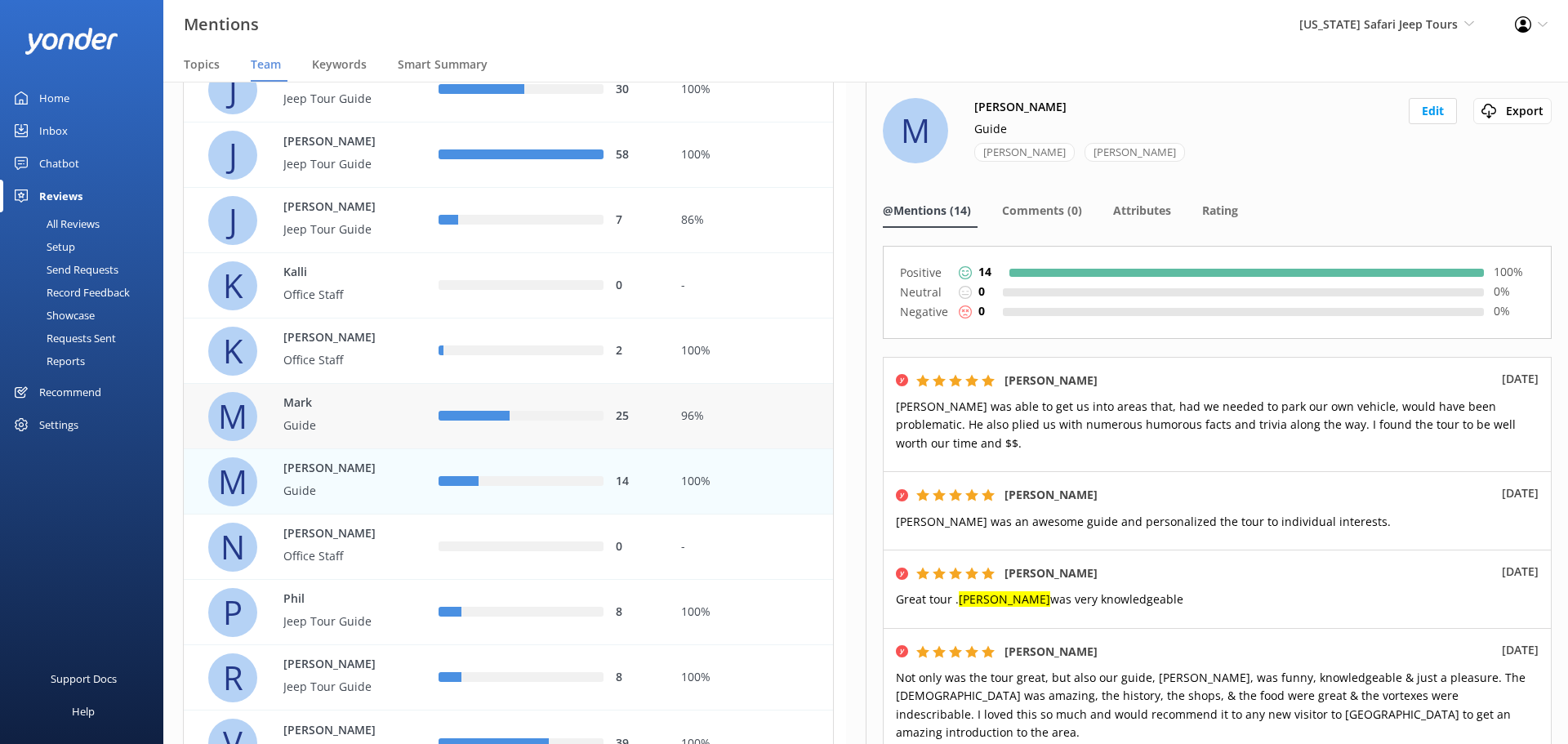
click at [452, 402] on div "25" at bounding box center [548, 417] width 243 height 65
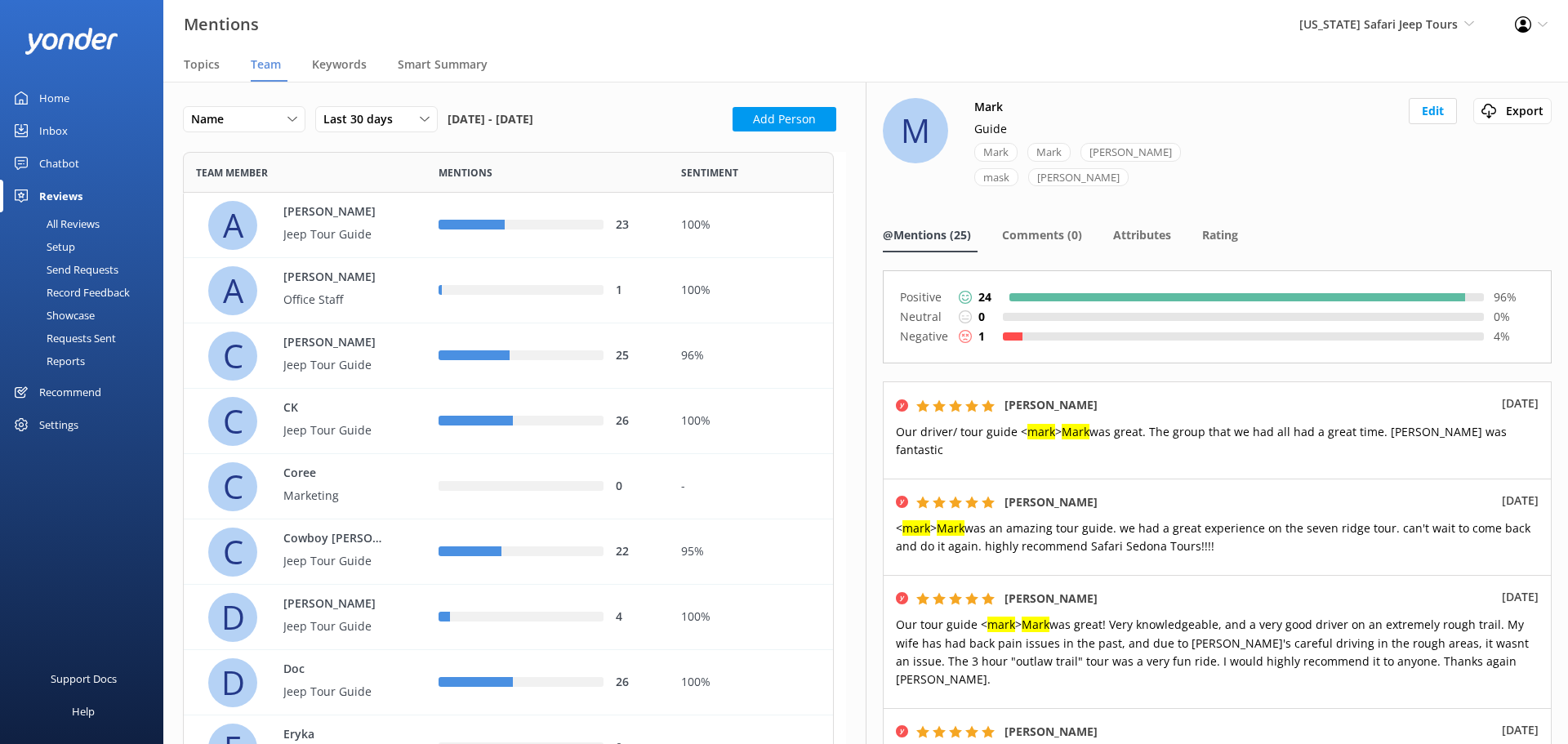
click at [76, 223] on div "All Reviews" at bounding box center [55, 223] width 90 height 23
